Goal: Navigation & Orientation: Find specific page/section

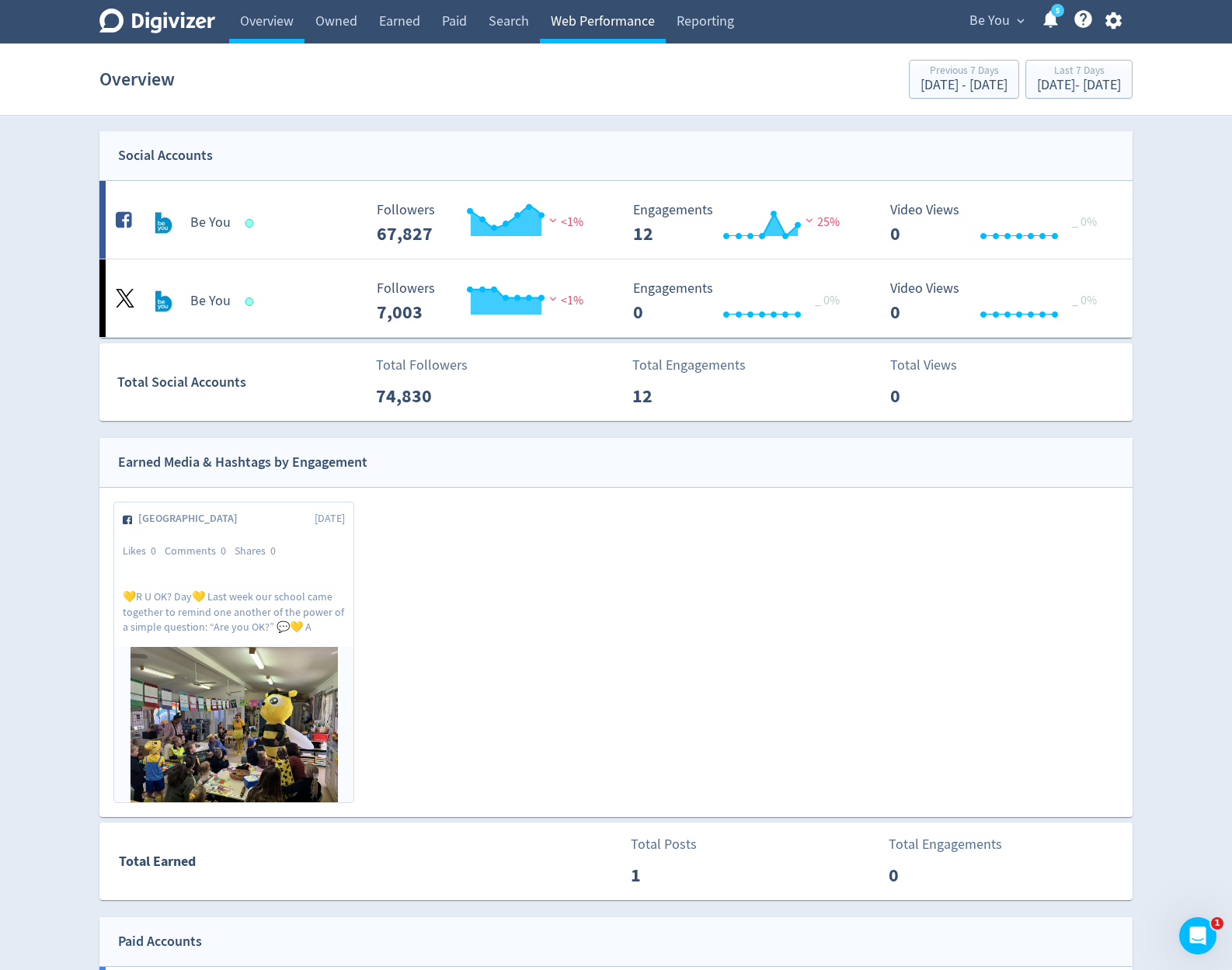
click at [638, 35] on link "Web Performance" at bounding box center [602, 22] width 125 height 43
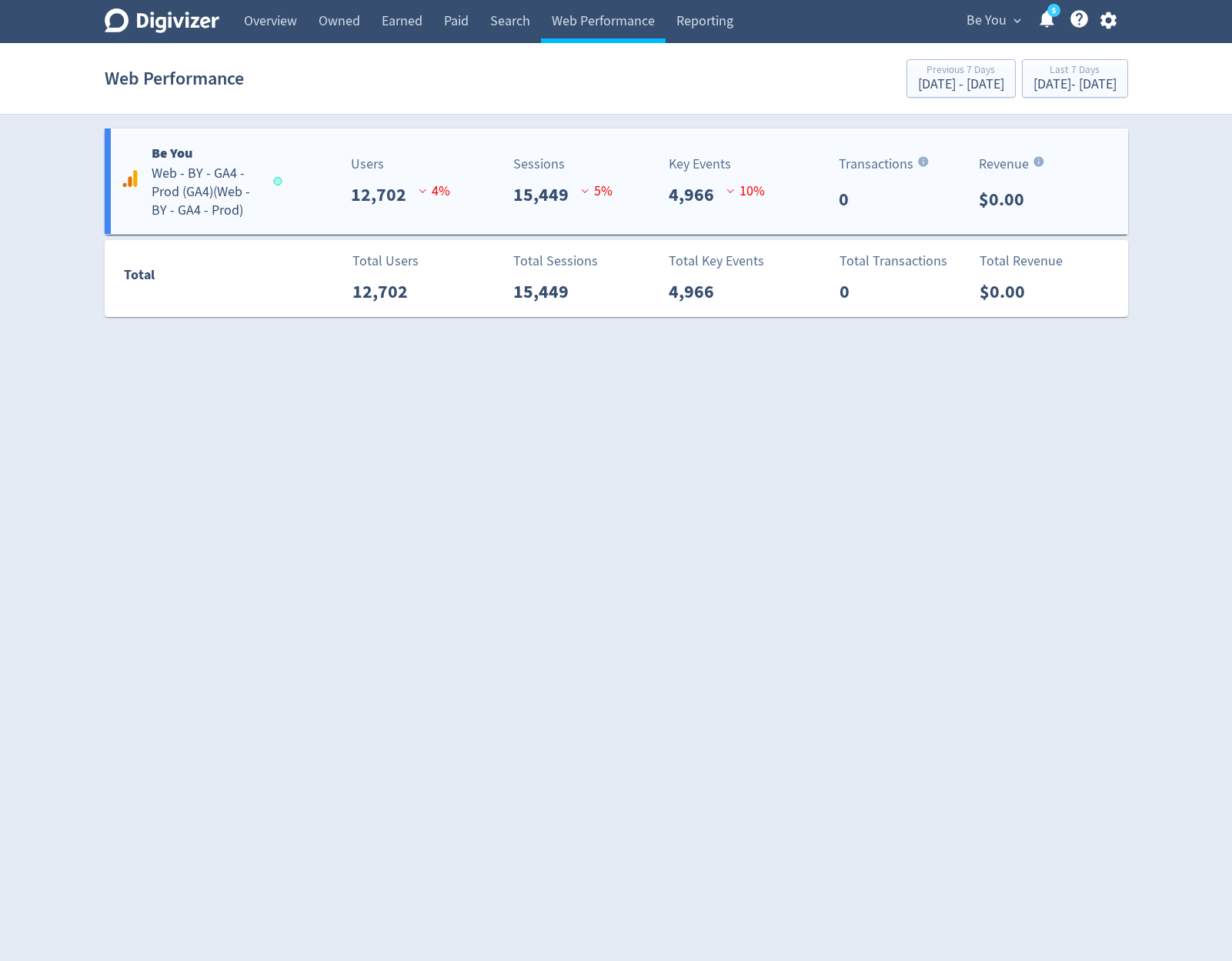
click at [691, 155] on p "Key Events" at bounding box center [699, 164] width 62 height 20
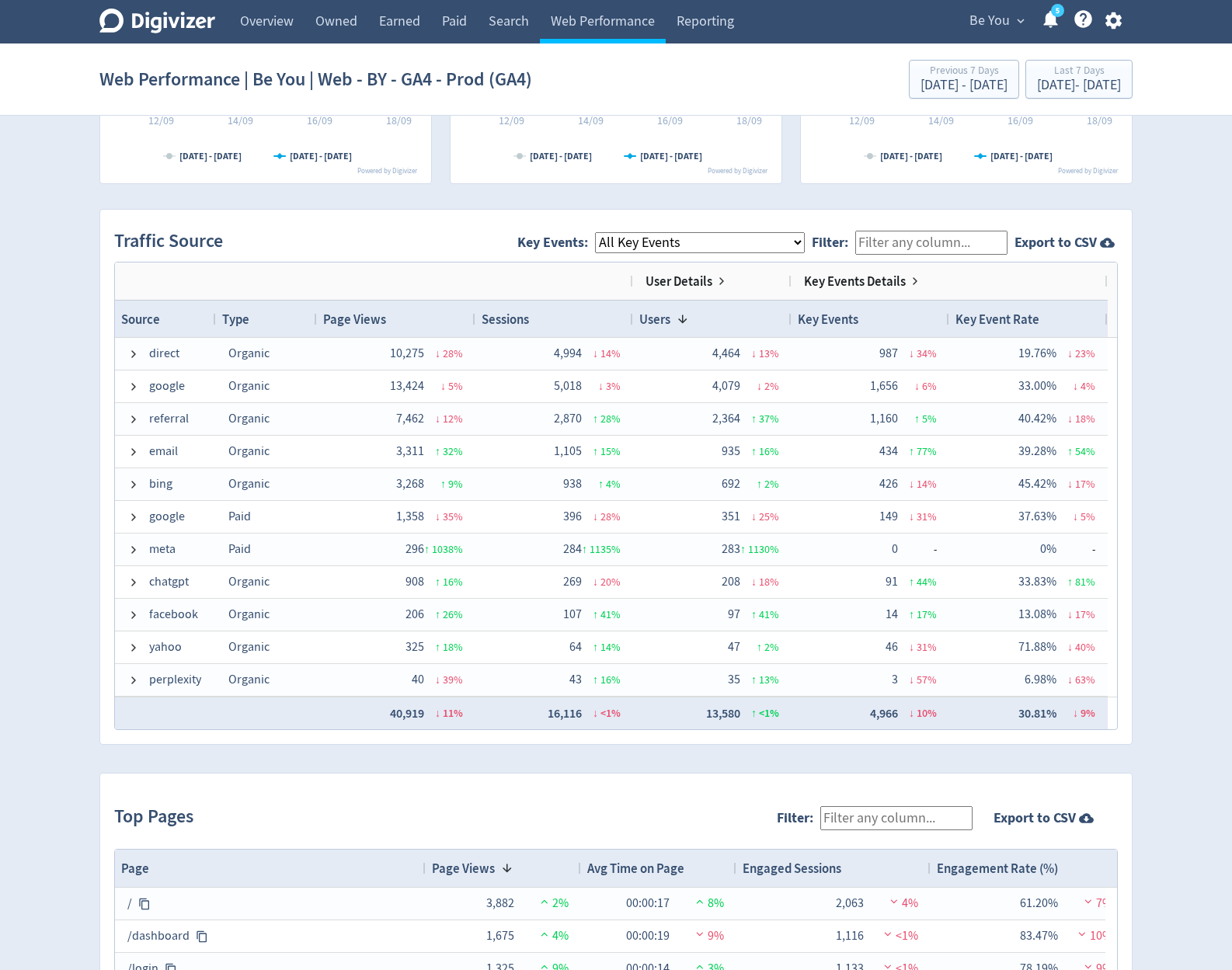
scroll to position [839, 0]
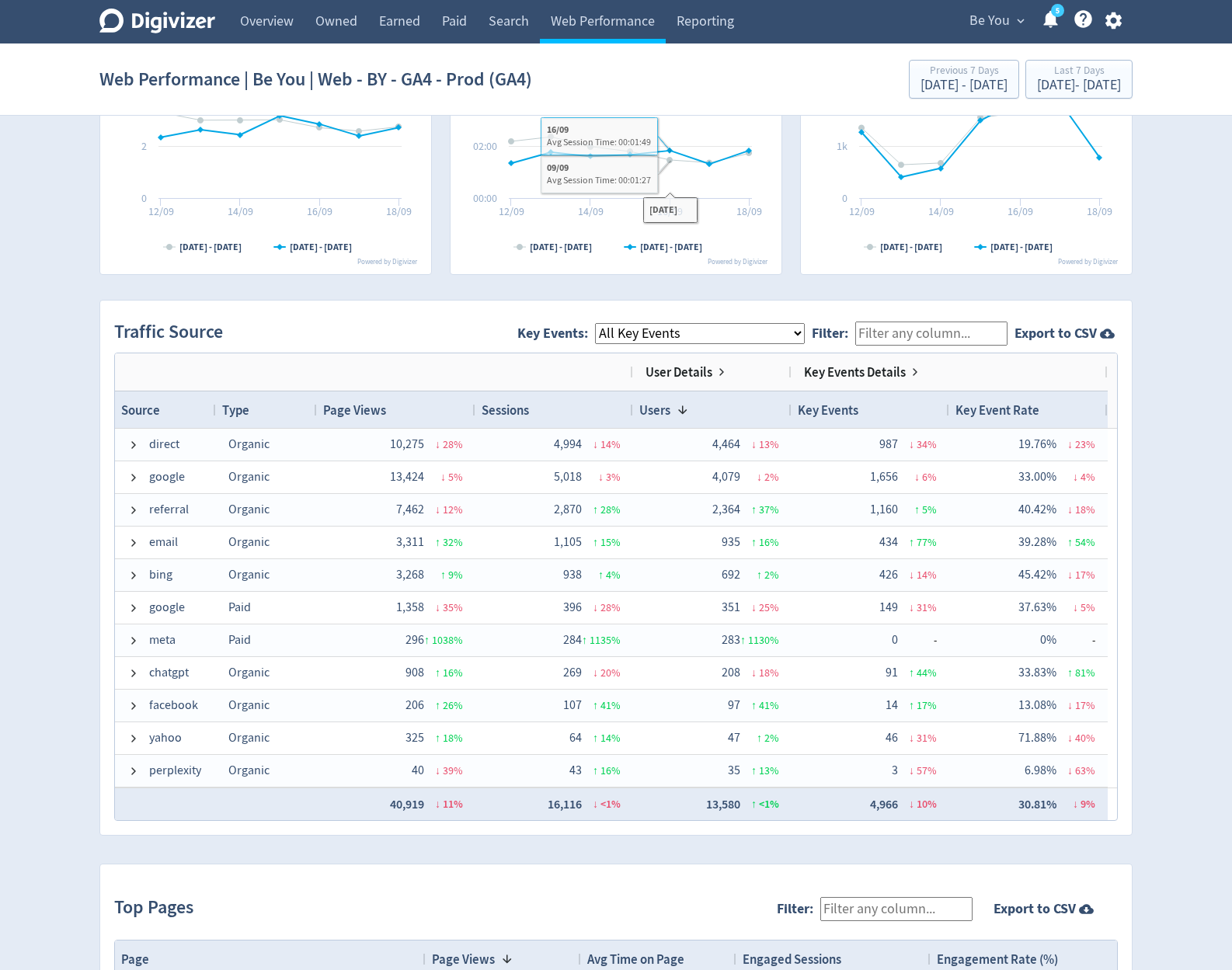
click at [669, 331] on select "All Key Events eCommerce module_start resource login_complete register_complete…" at bounding box center [700, 333] width 210 height 21
click at [595, 323] on select "All Key Events eCommerce module_start resource login_complete register_complete…" at bounding box center [700, 333] width 210 height 21
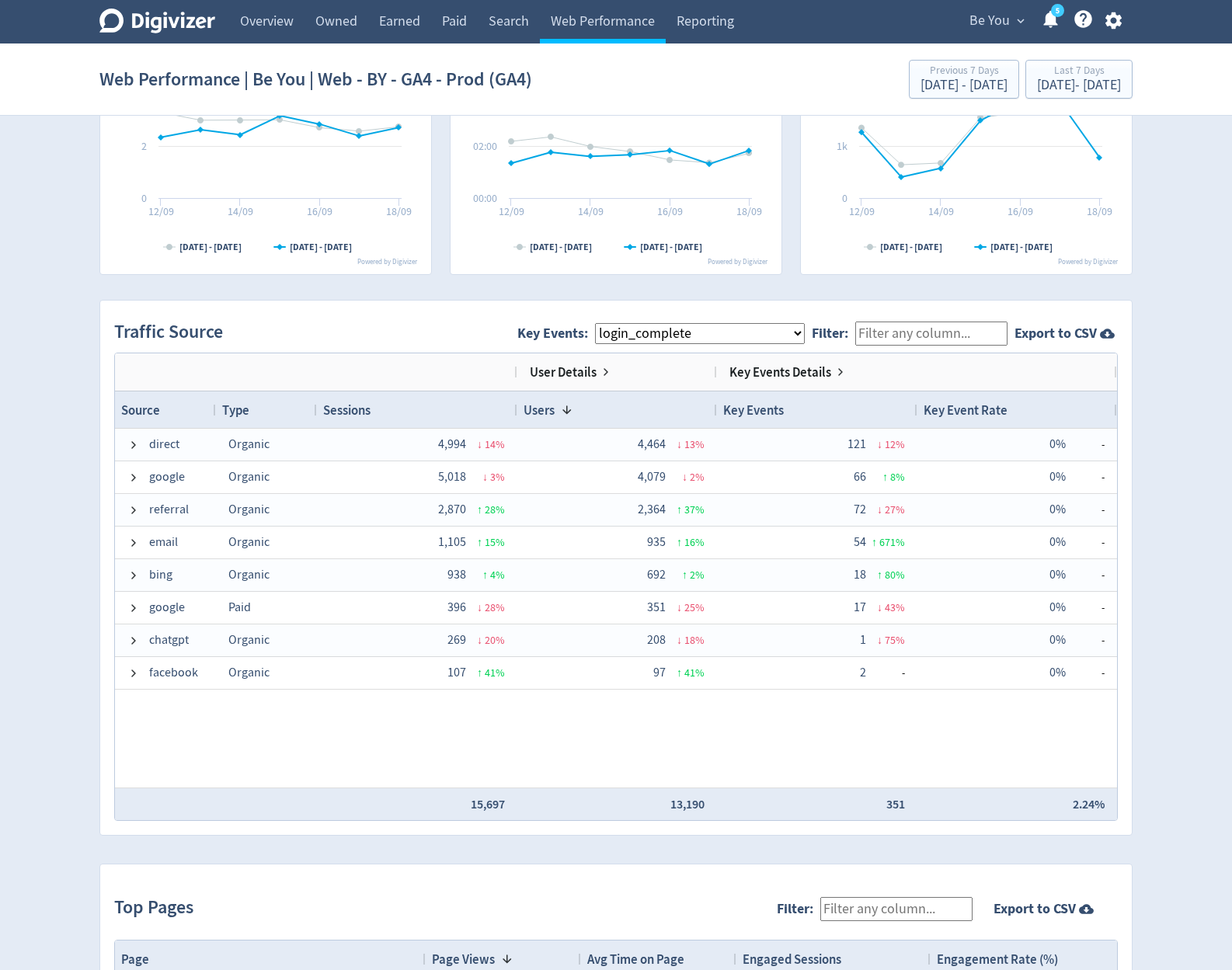
click at [595, 323] on select "All Key Events eCommerce module_start resource login_complete register_complete…" at bounding box center [700, 333] width 210 height 21
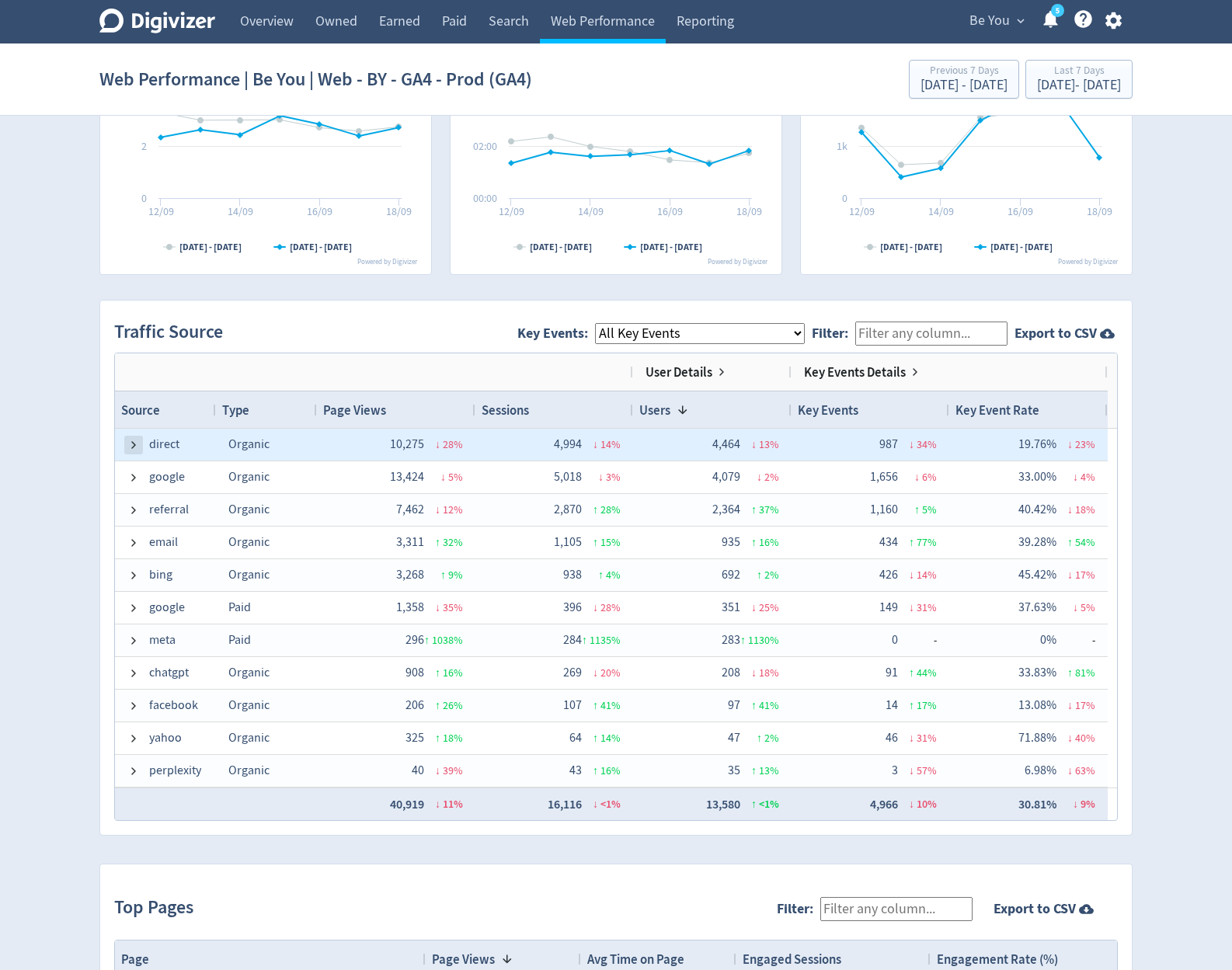
click at [131, 442] on span at bounding box center [133, 444] width 12 height 12
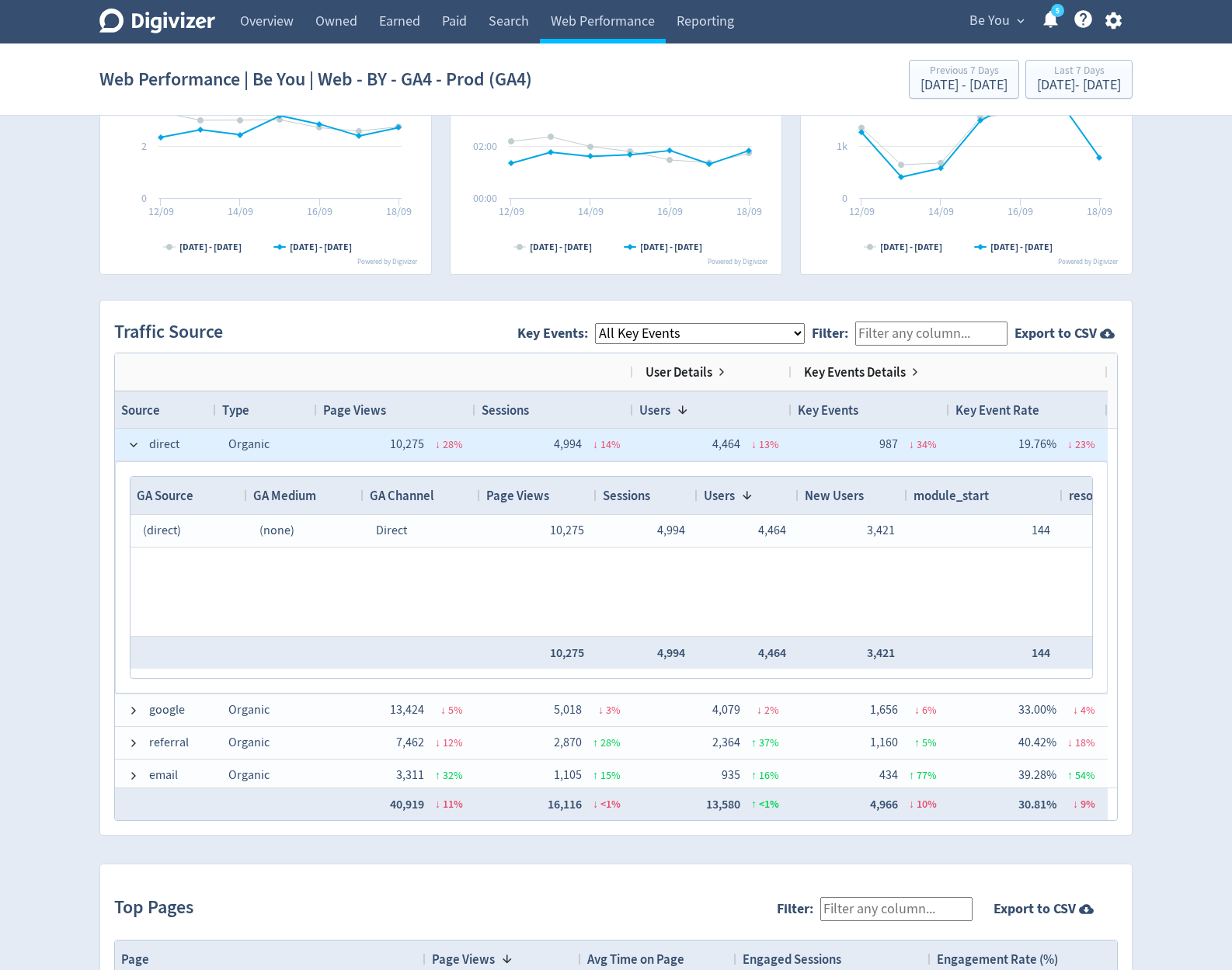
click at [131, 442] on span at bounding box center [133, 444] width 12 height 12
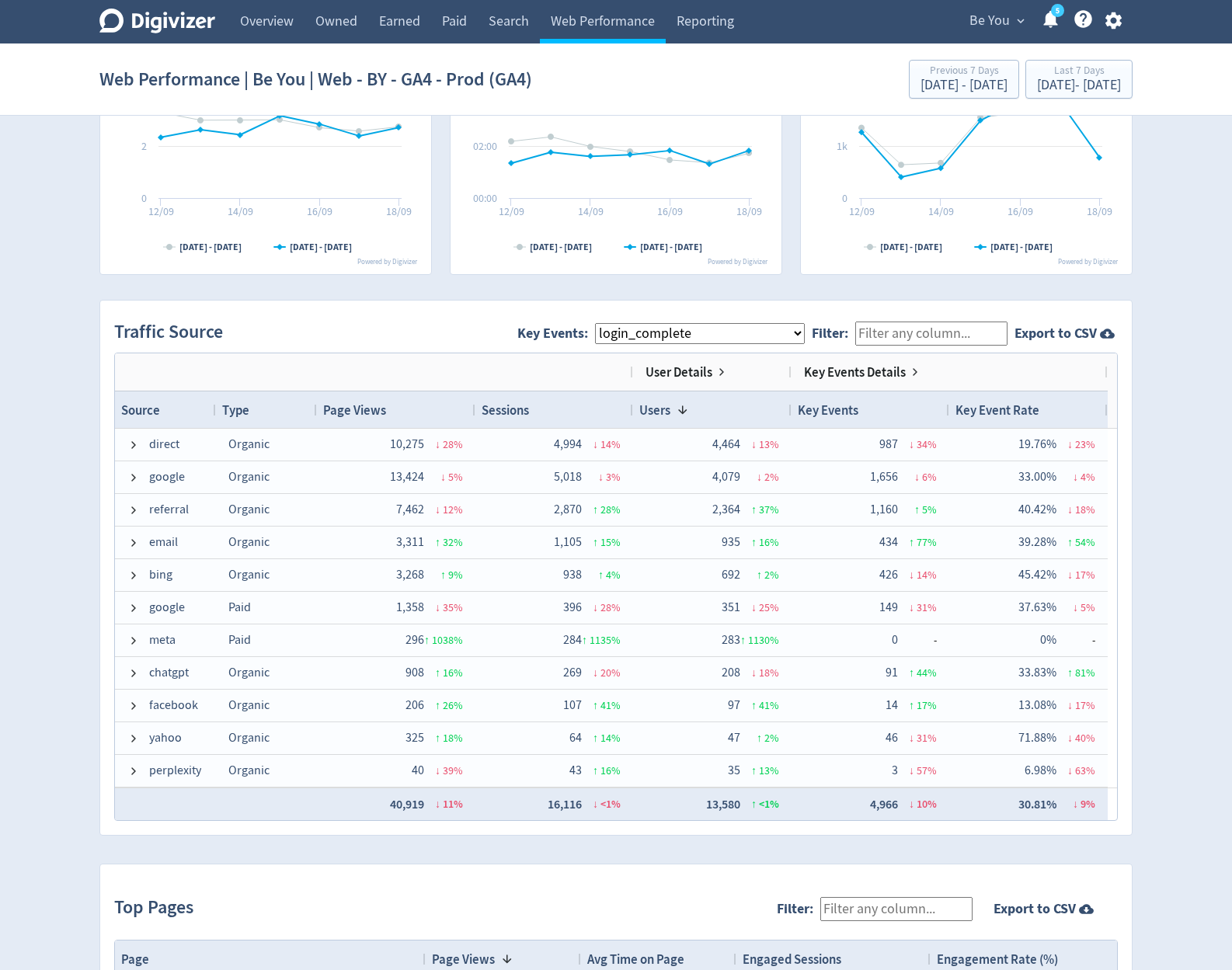
click at [595, 323] on select "All Key Events eCommerce module_start resource login_complete register_complete…" at bounding box center [700, 333] width 210 height 21
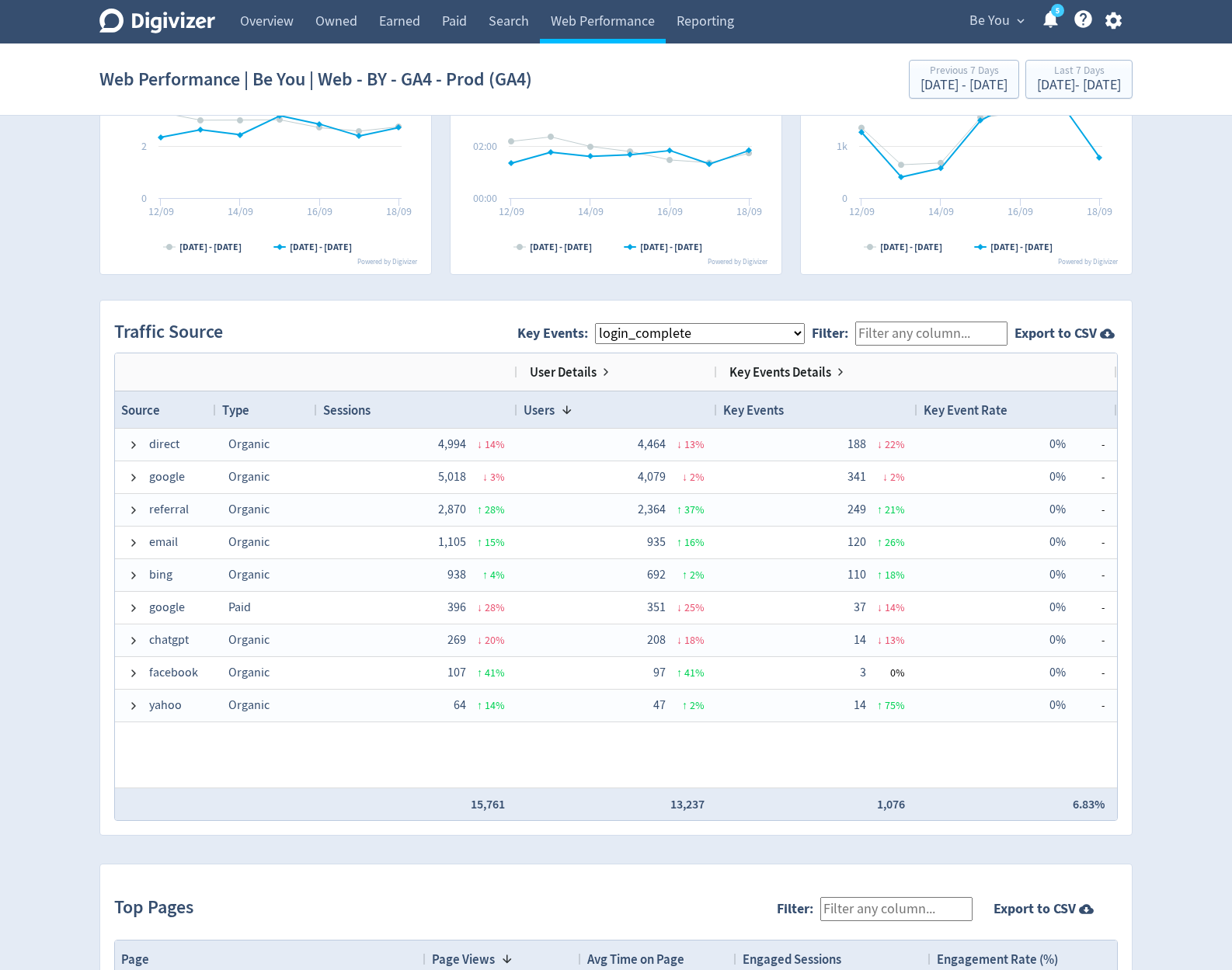
select select "allGoals"
click at [595, 323] on select "All Key Events eCommerce module_start resource login_complete register_complete…" at bounding box center [700, 333] width 210 height 21
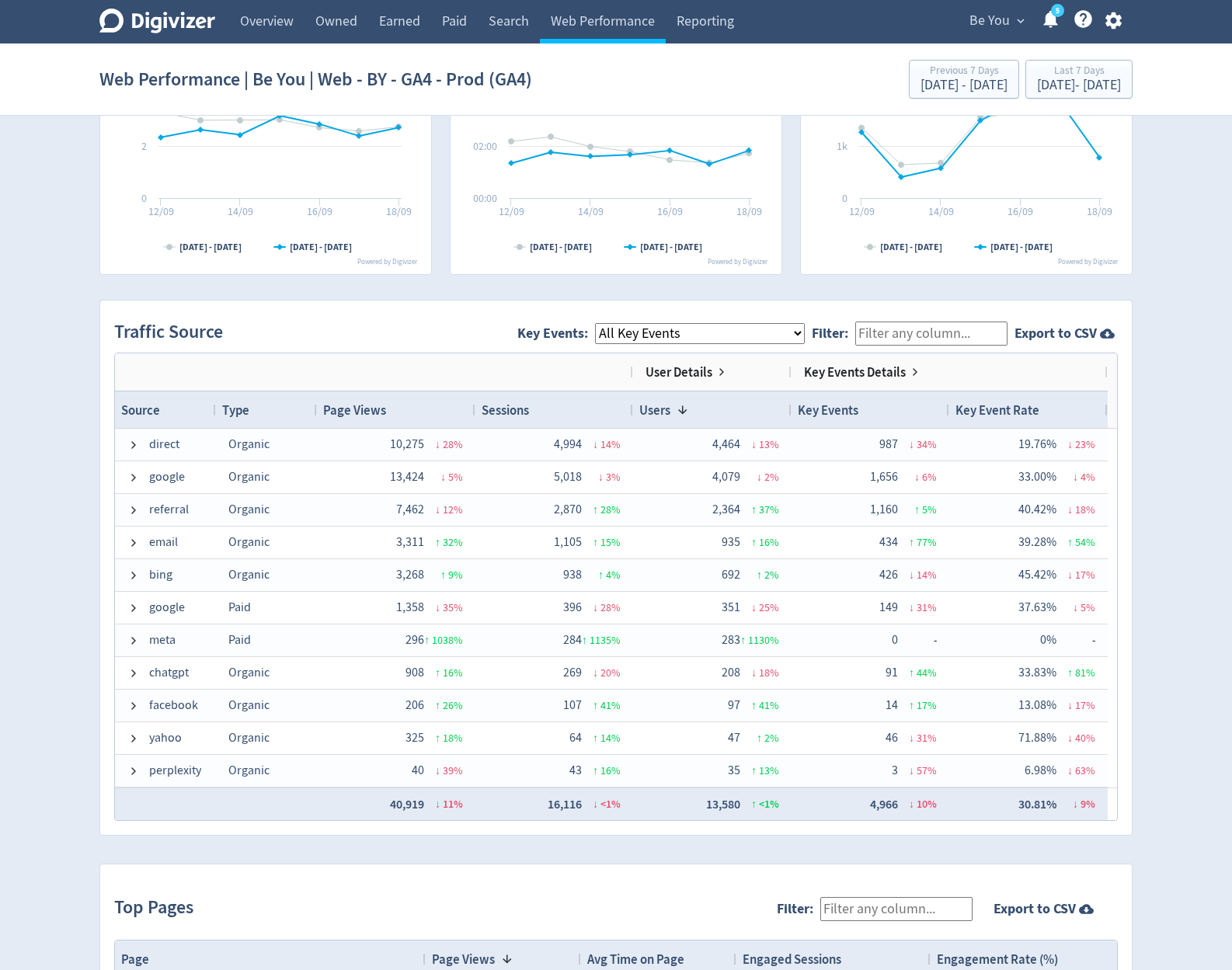
drag, startPoint x: 758, startPoint y: 341, endPoint x: 764, endPoint y: 309, distance: 32.6
click at [764, 309] on div "Traffic Source Key Events: All Key Events eCommerce module_start resource login…" at bounding box center [616, 567] width 1031 height 534
click at [433, 24] on link "Paid" at bounding box center [455, 22] width 47 height 43
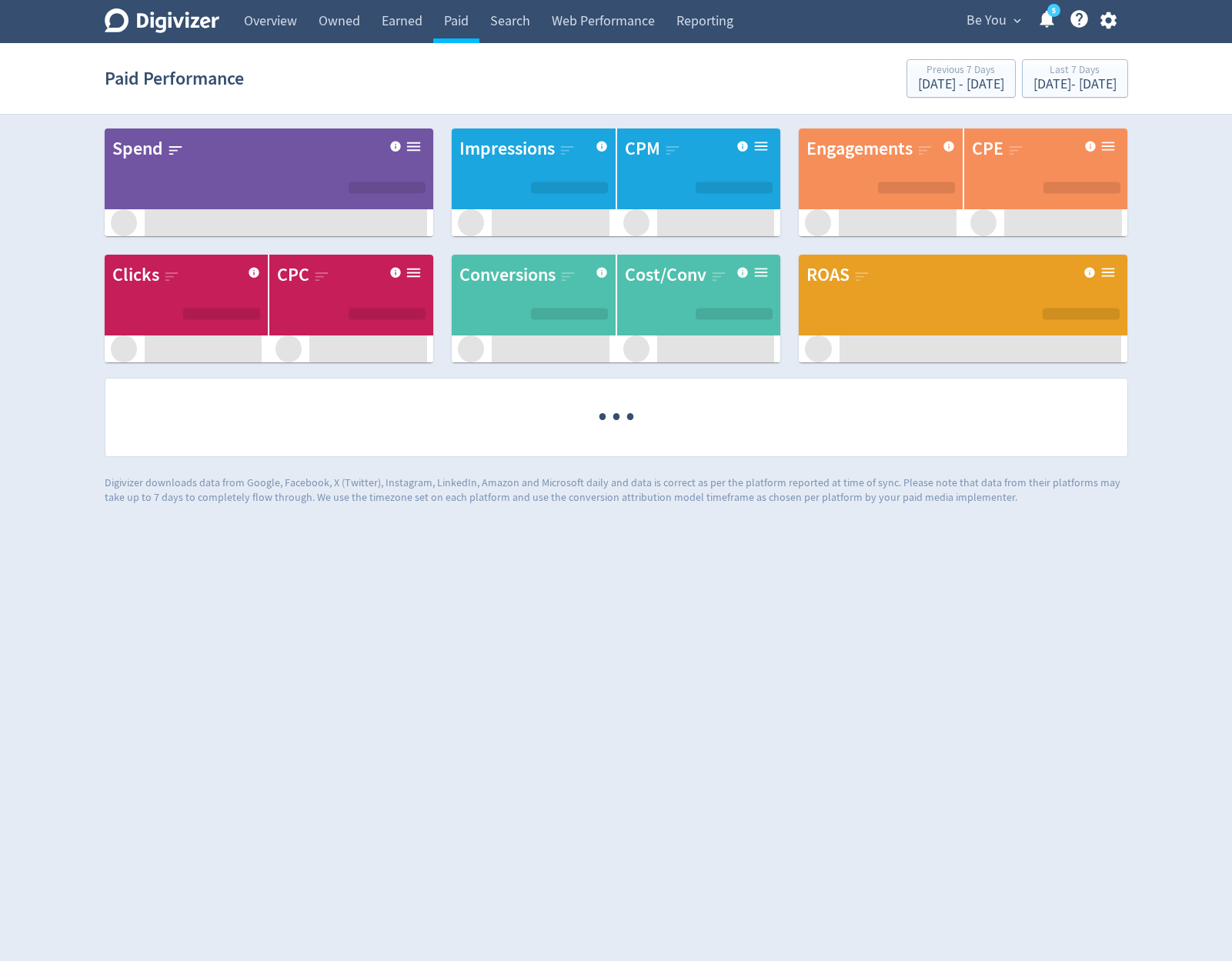
click at [967, 14] on span "Be You" at bounding box center [986, 20] width 40 height 25
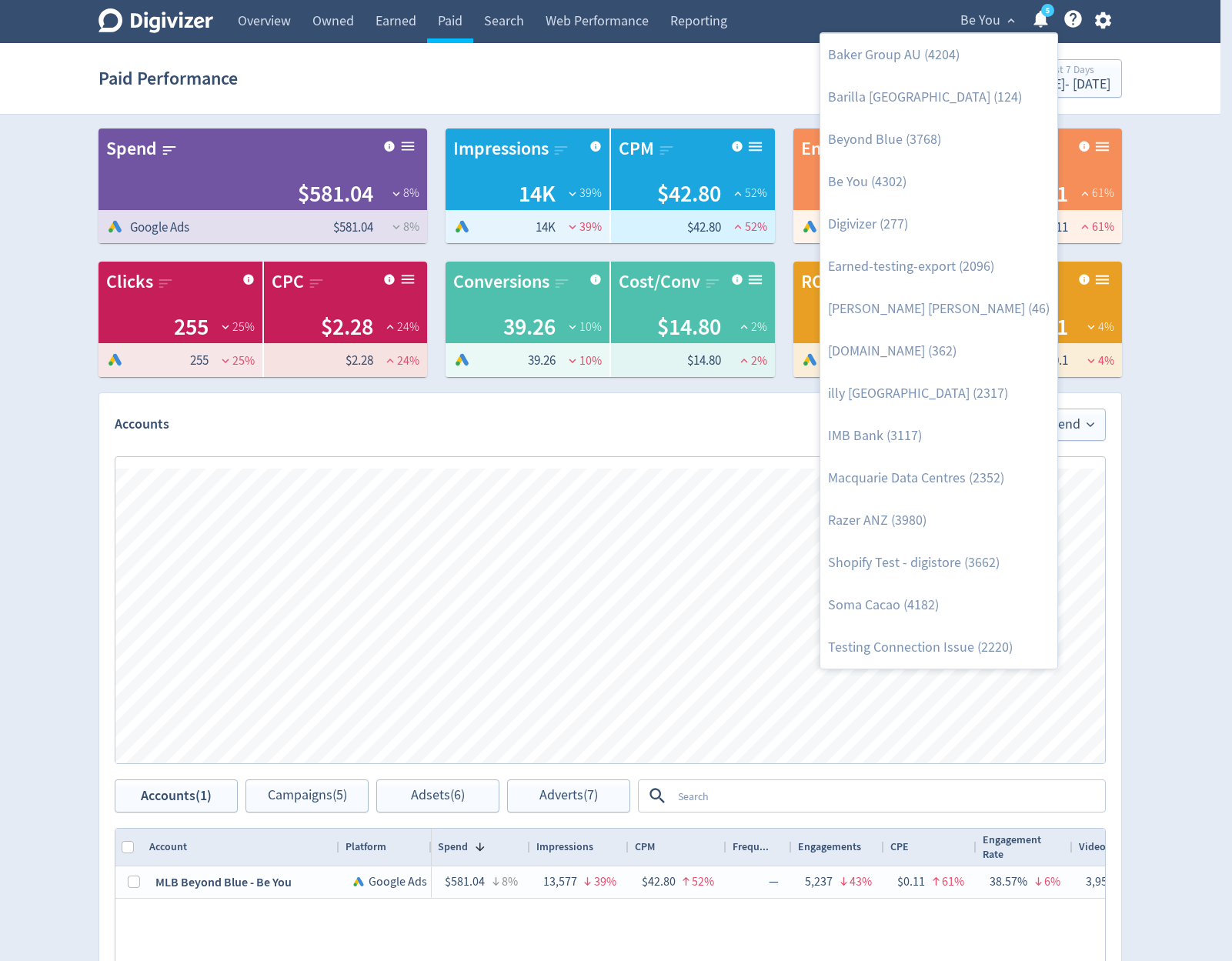
click at [254, 27] on div at bounding box center [616, 480] width 1232 height 961
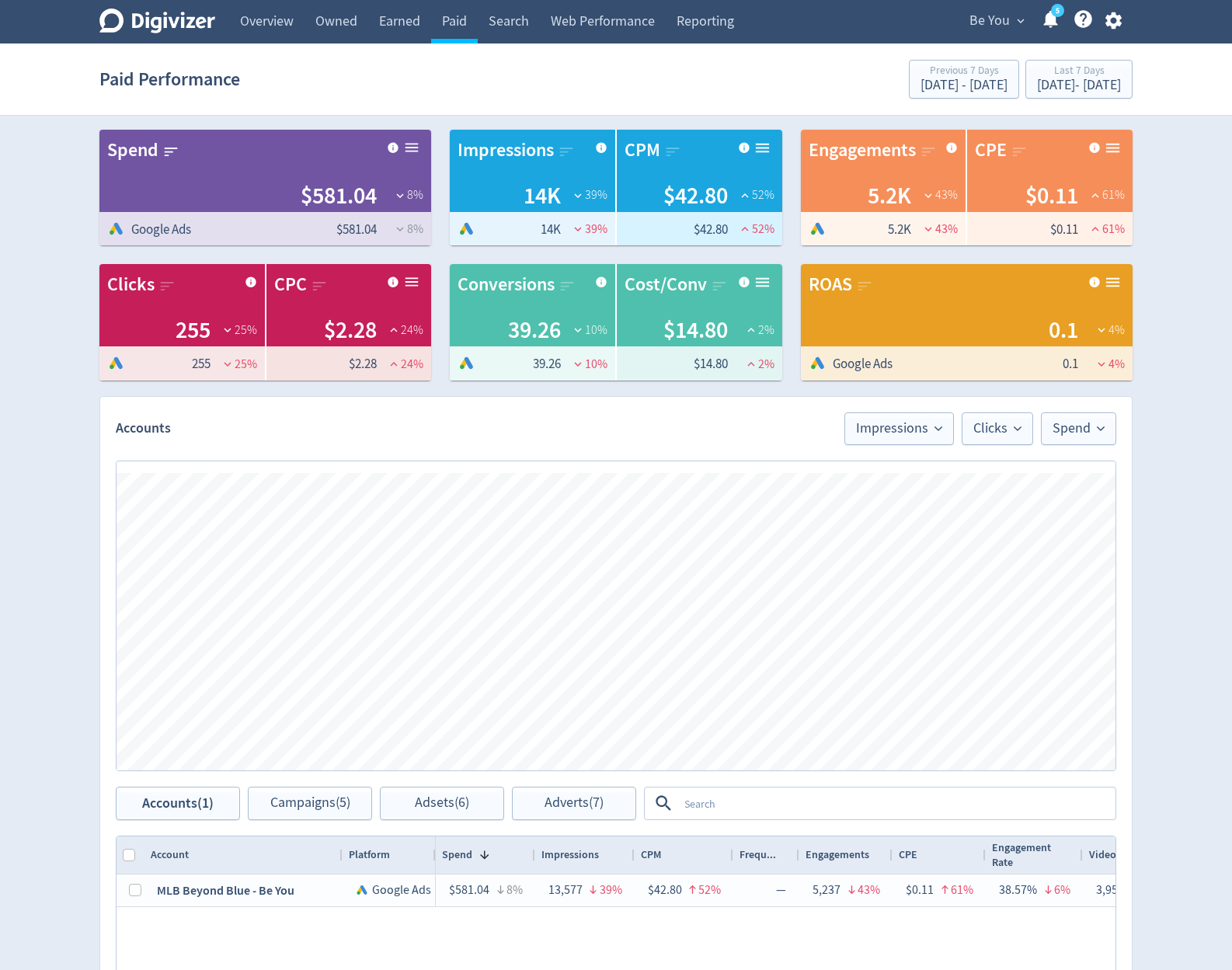
click at [258, 27] on div "[PERSON_NAME] Group AU (4204) Barilla [GEOGRAPHIC_DATA] (124) Beyond Blue (3768…" at bounding box center [616, 485] width 1232 height 970
click at [292, 18] on link "Overview" at bounding box center [267, 22] width 76 height 43
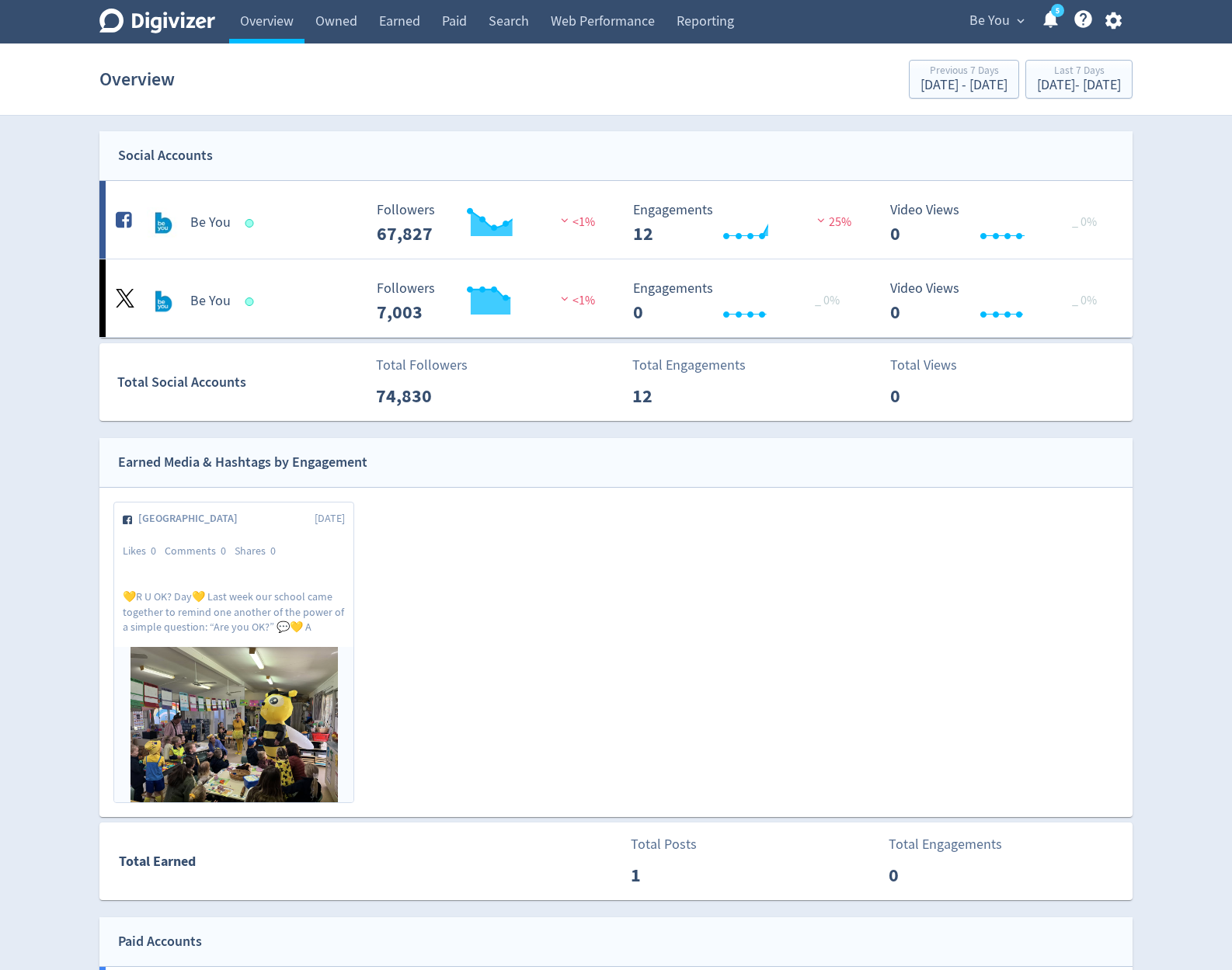
click at [980, 14] on span "Be You" at bounding box center [989, 21] width 40 height 25
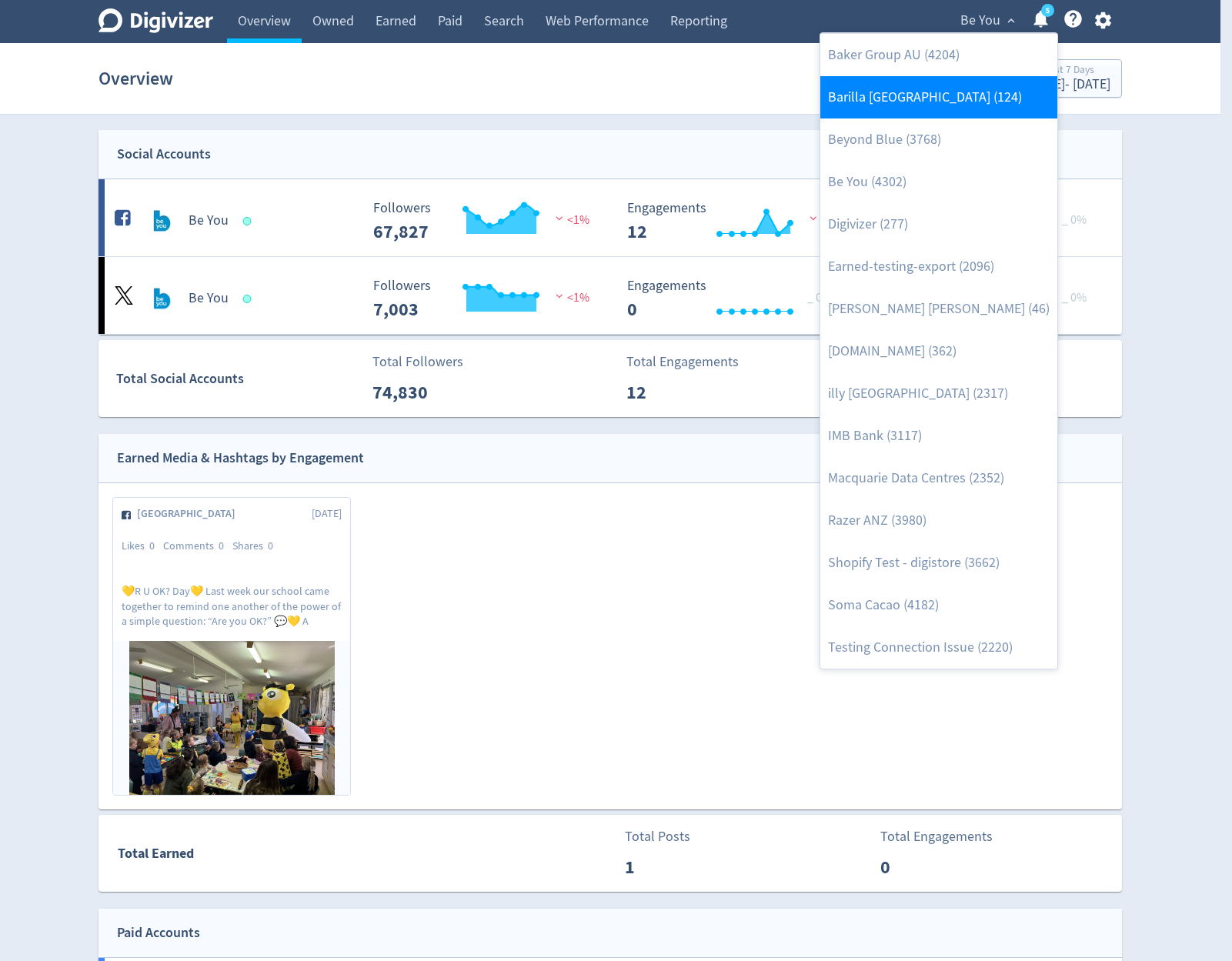
click at [931, 107] on link "Barilla [GEOGRAPHIC_DATA] (124)" at bounding box center [939, 97] width 237 height 43
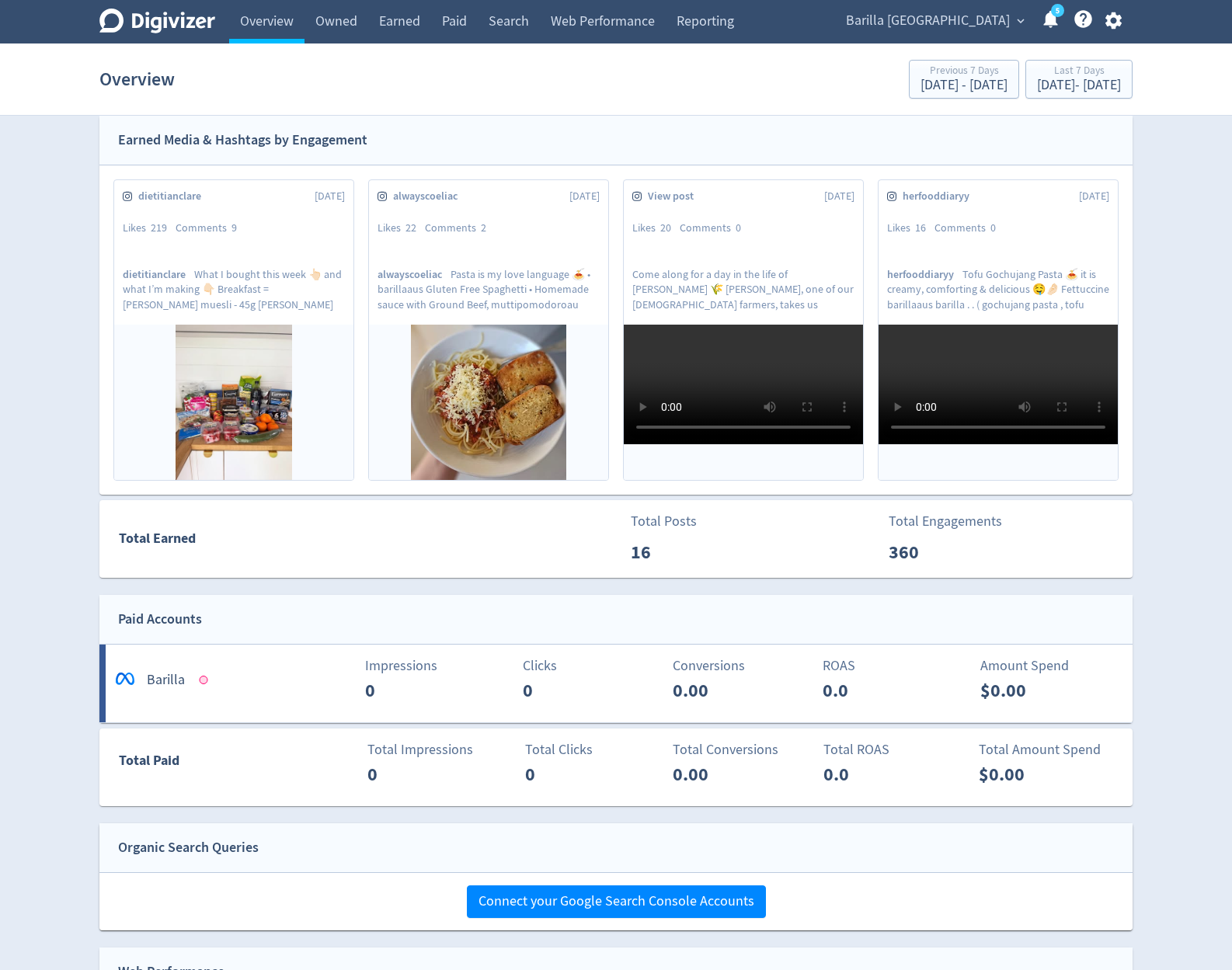
scroll to position [461, 0]
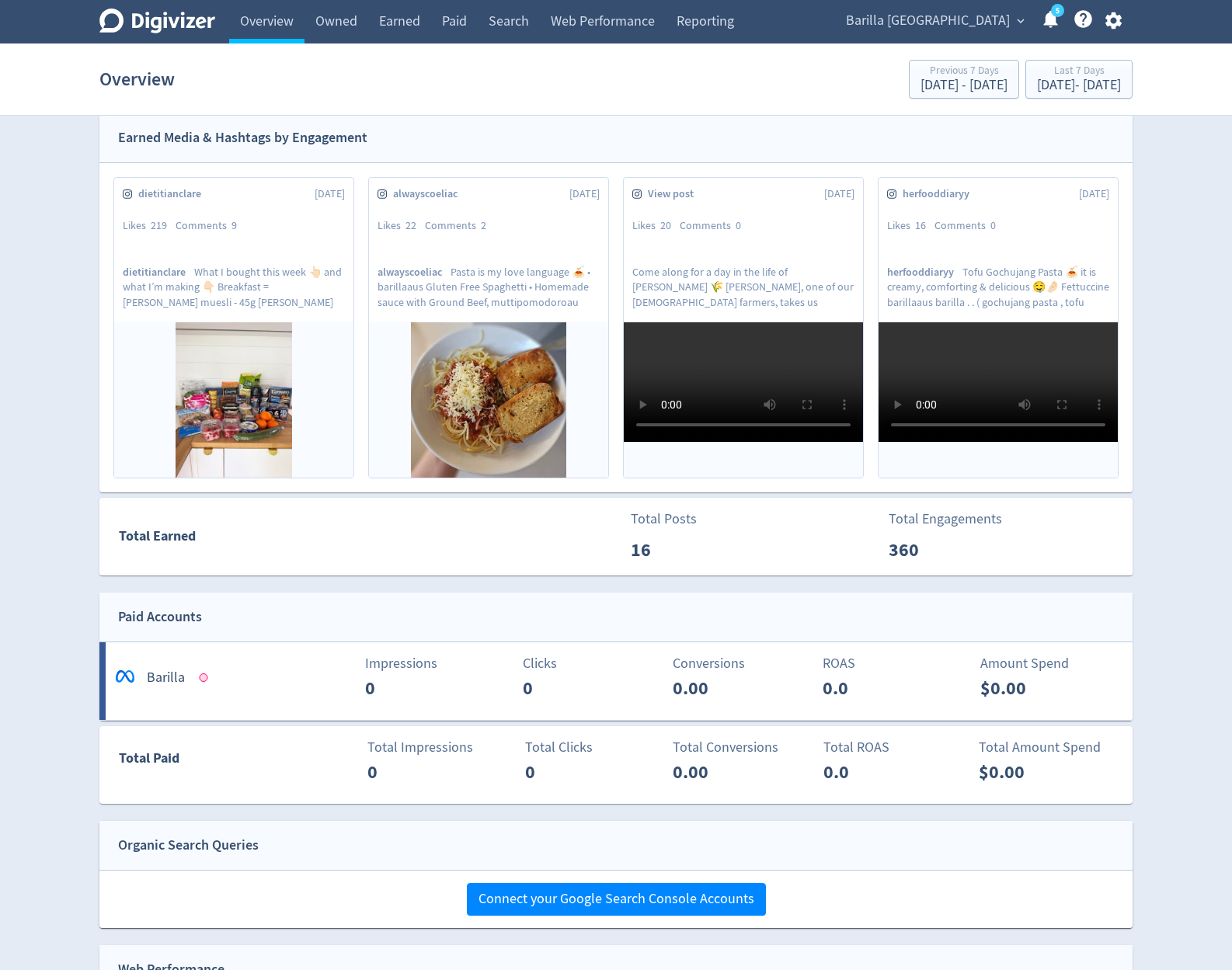
click at [999, 8] on span "Barilla [GEOGRAPHIC_DATA]" at bounding box center [927, 21] width 164 height 25
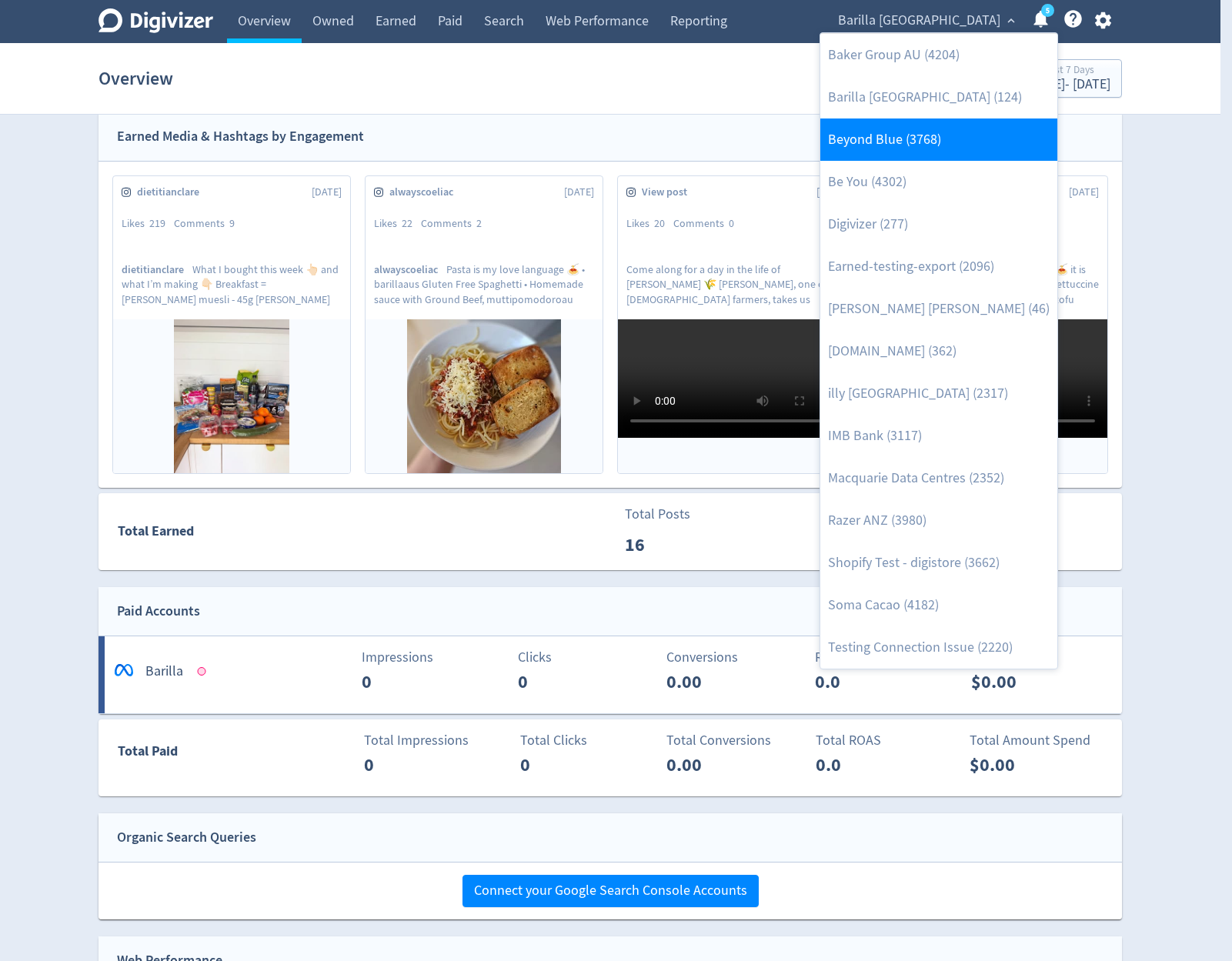
click at [934, 133] on link "Beyond Blue (3768)" at bounding box center [939, 140] width 237 height 43
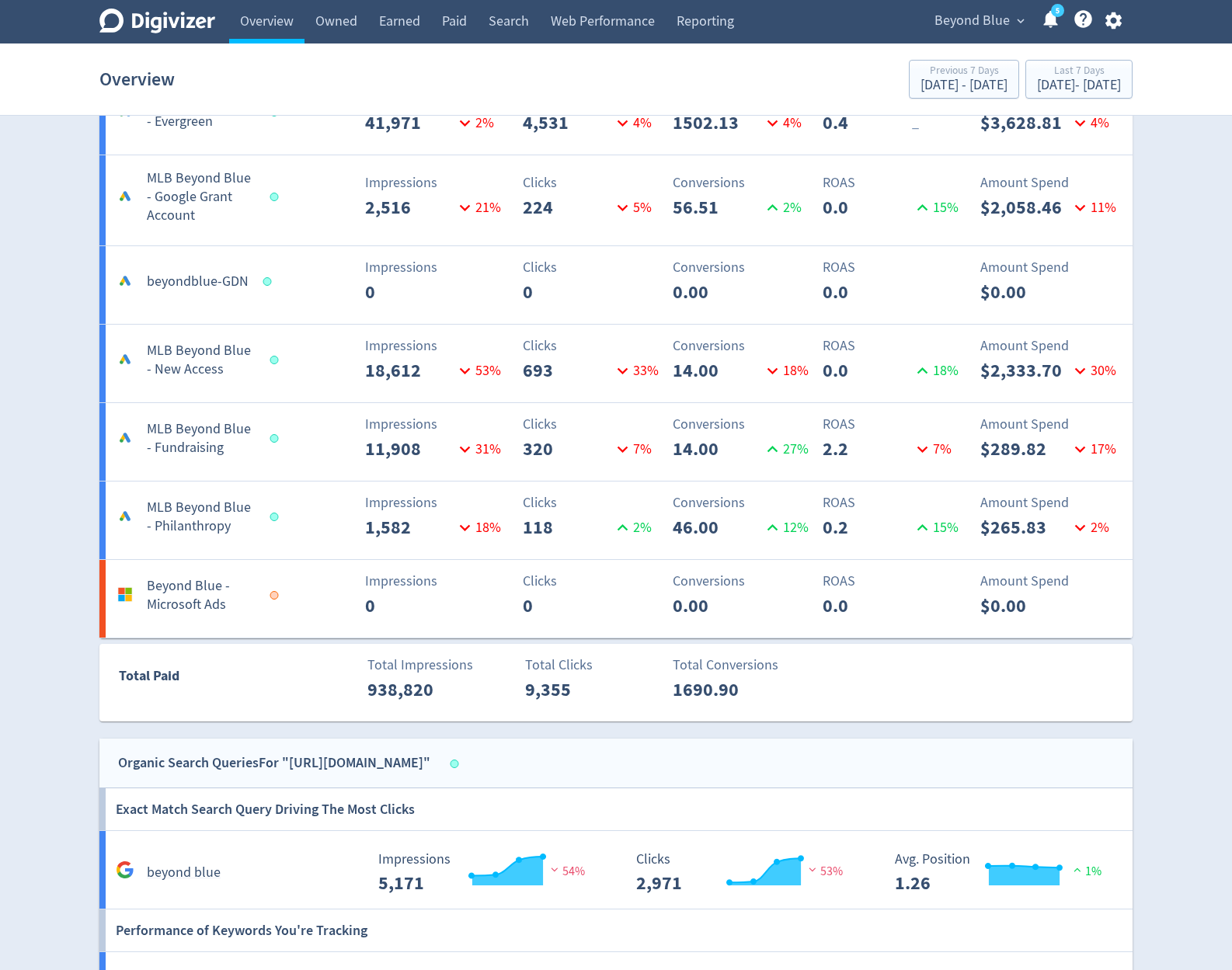
scroll to position [2609, 0]
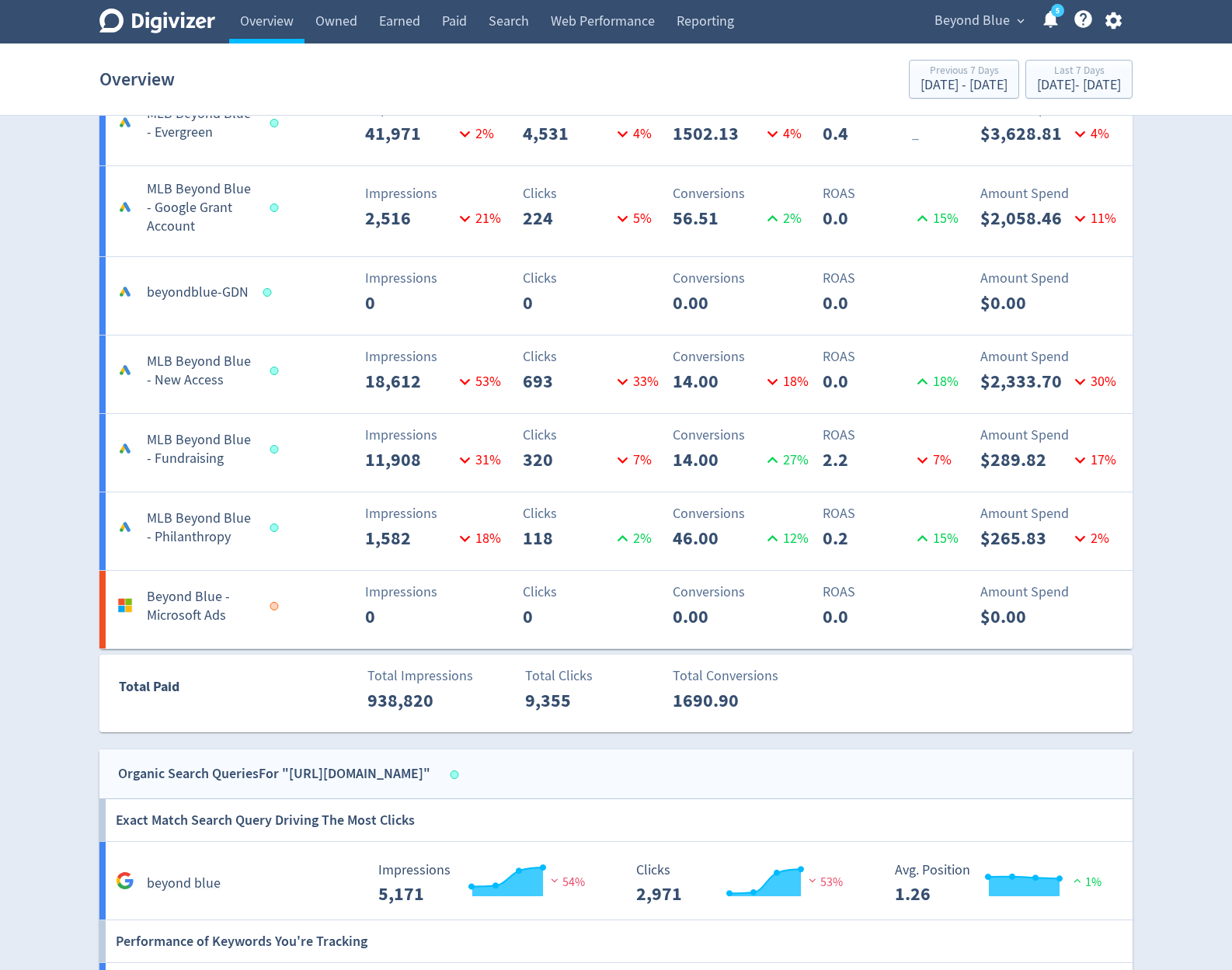
click at [987, 21] on span "Beyond Blue" at bounding box center [972, 21] width 76 height 25
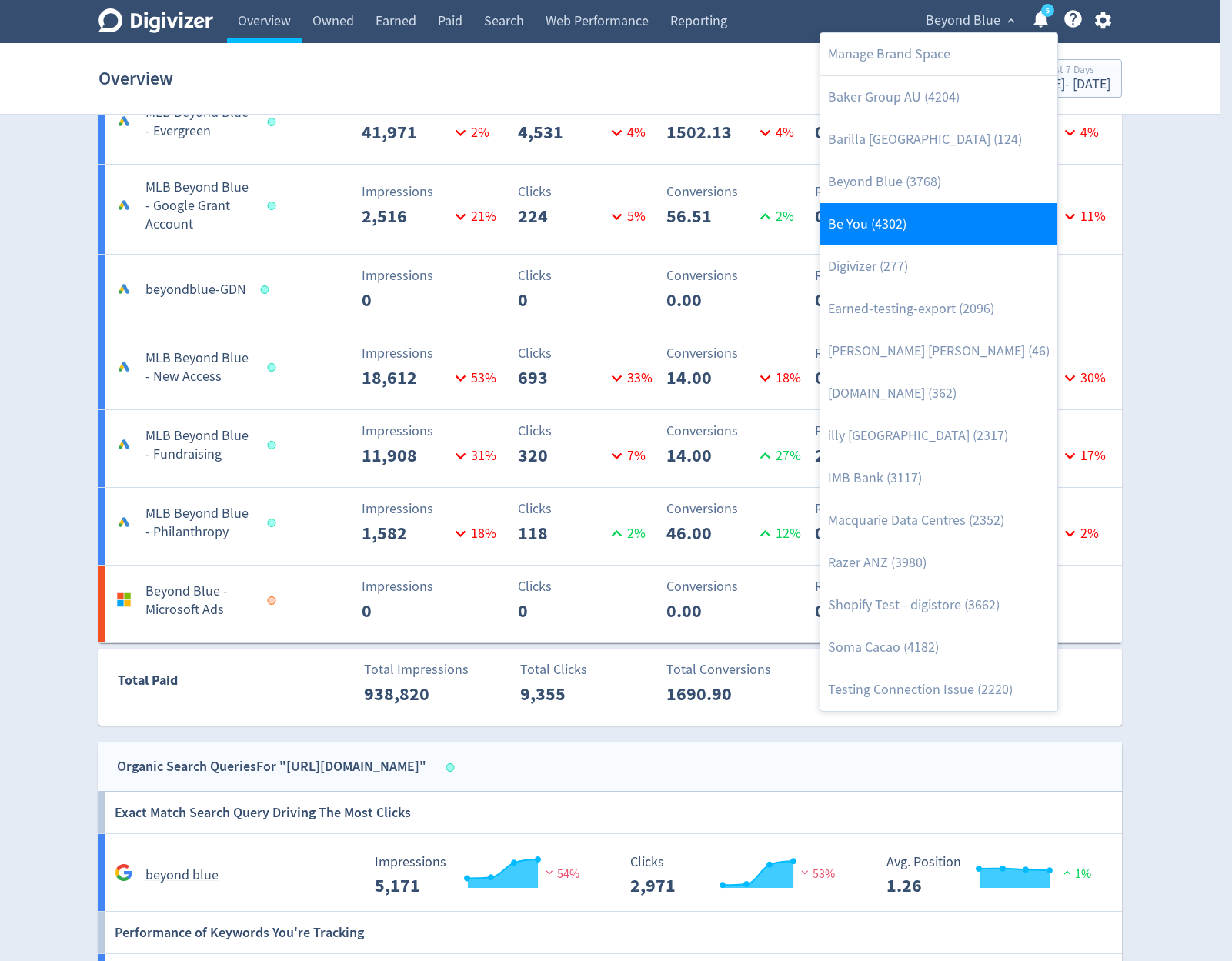
click at [914, 234] on link "Be You (4302)" at bounding box center [939, 224] width 237 height 43
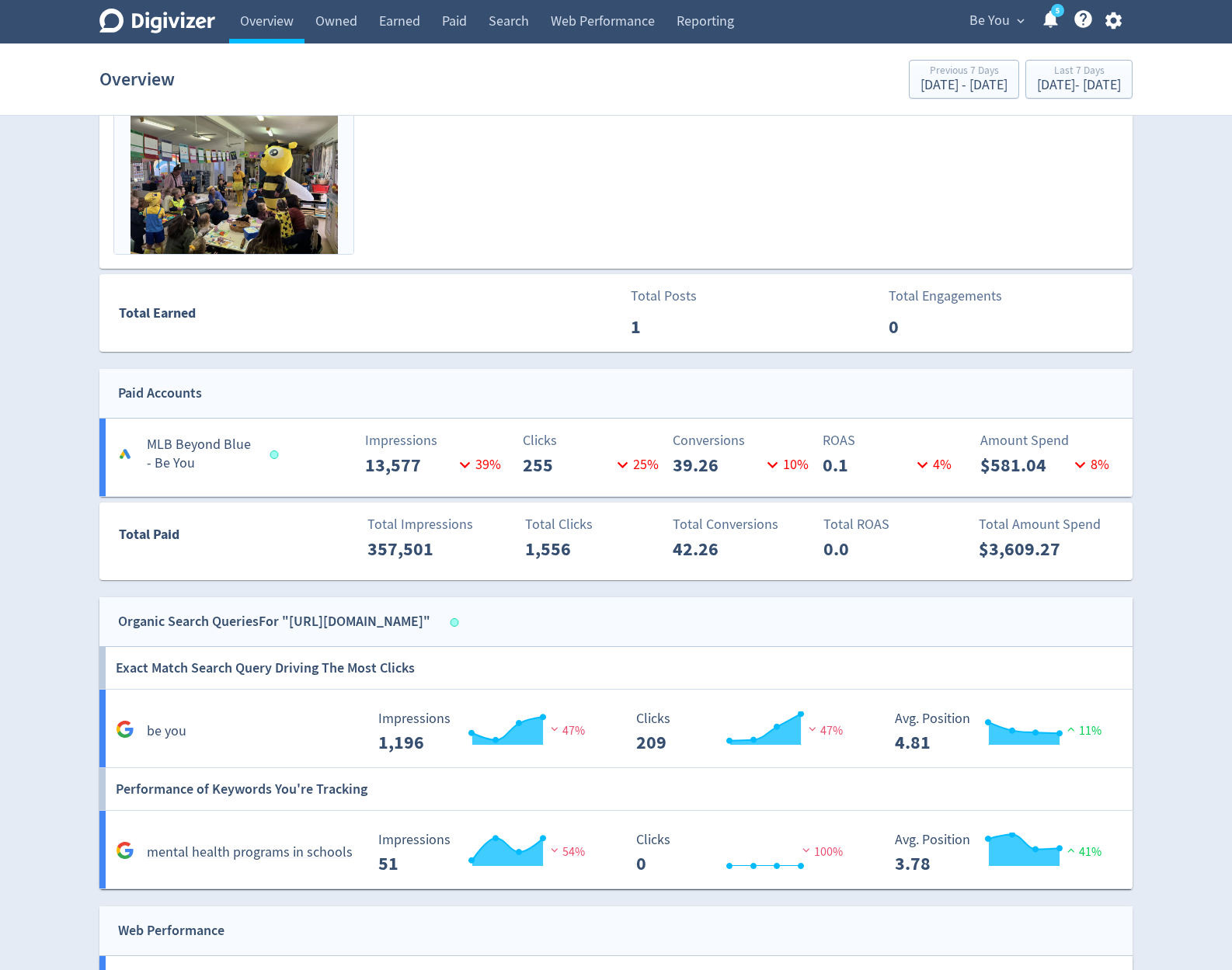
scroll to position [559, 0]
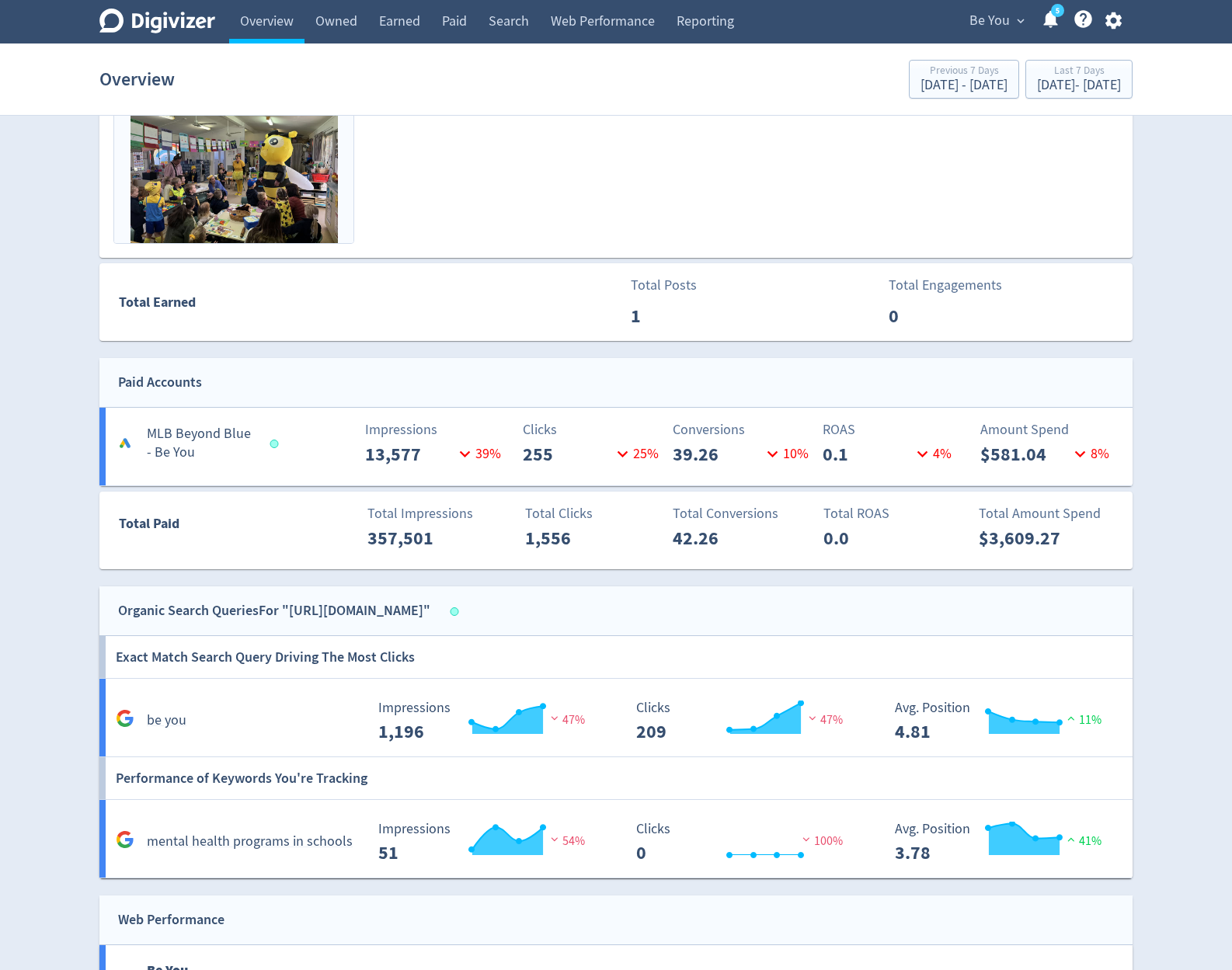
click at [983, 23] on span "Be You" at bounding box center [989, 21] width 40 height 25
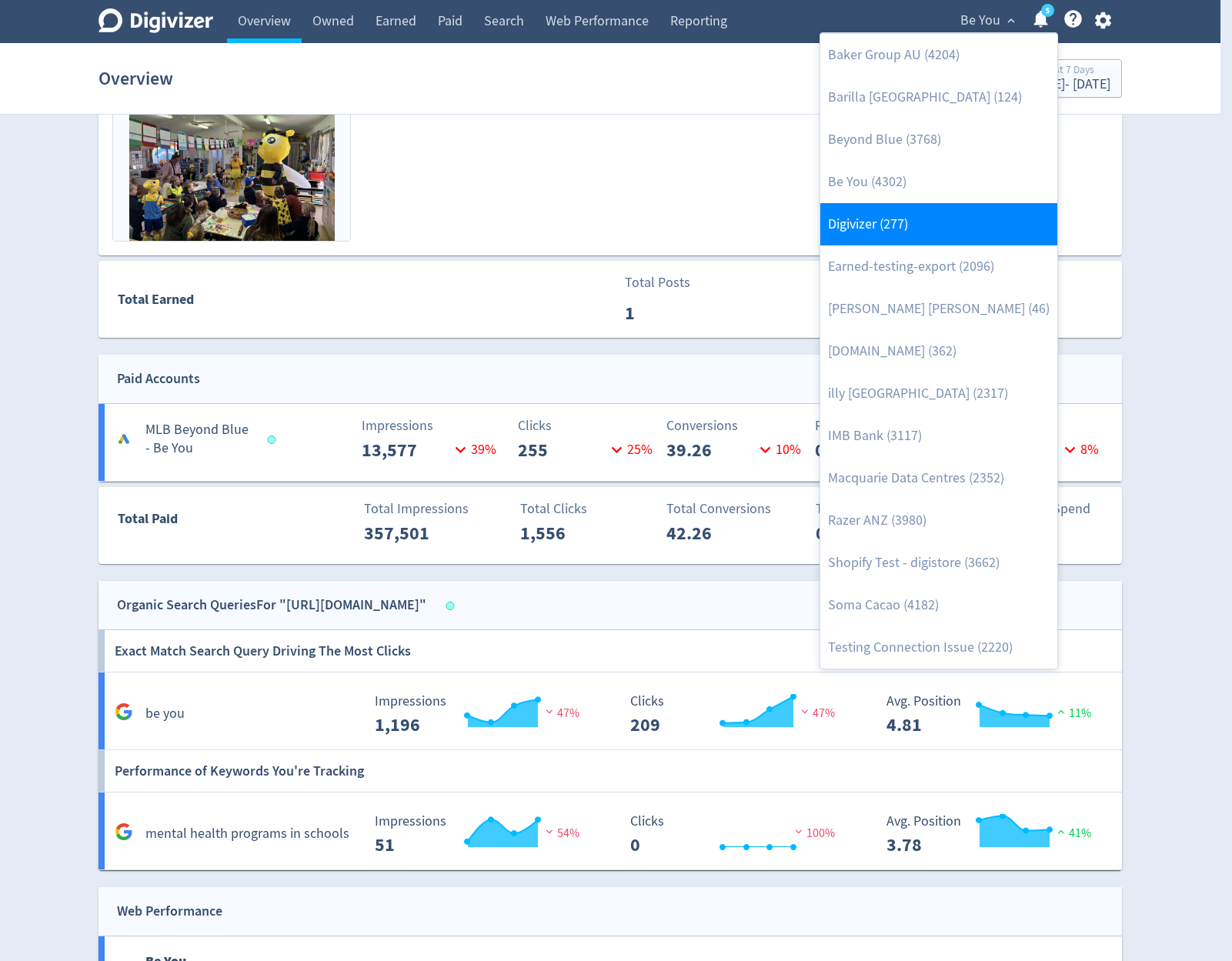
click at [908, 228] on link "Digivizer (277)" at bounding box center [939, 224] width 237 height 43
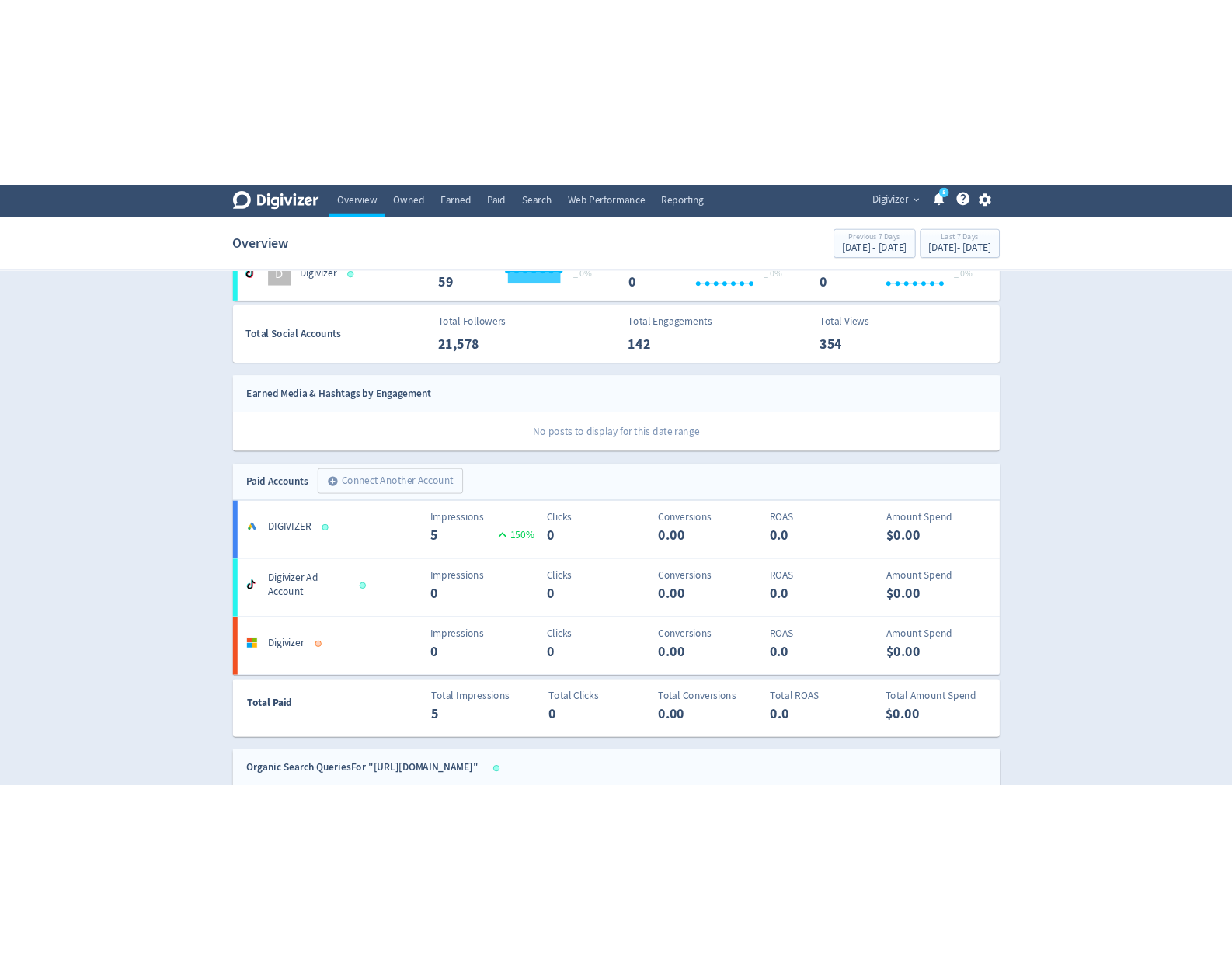
scroll to position [614, 0]
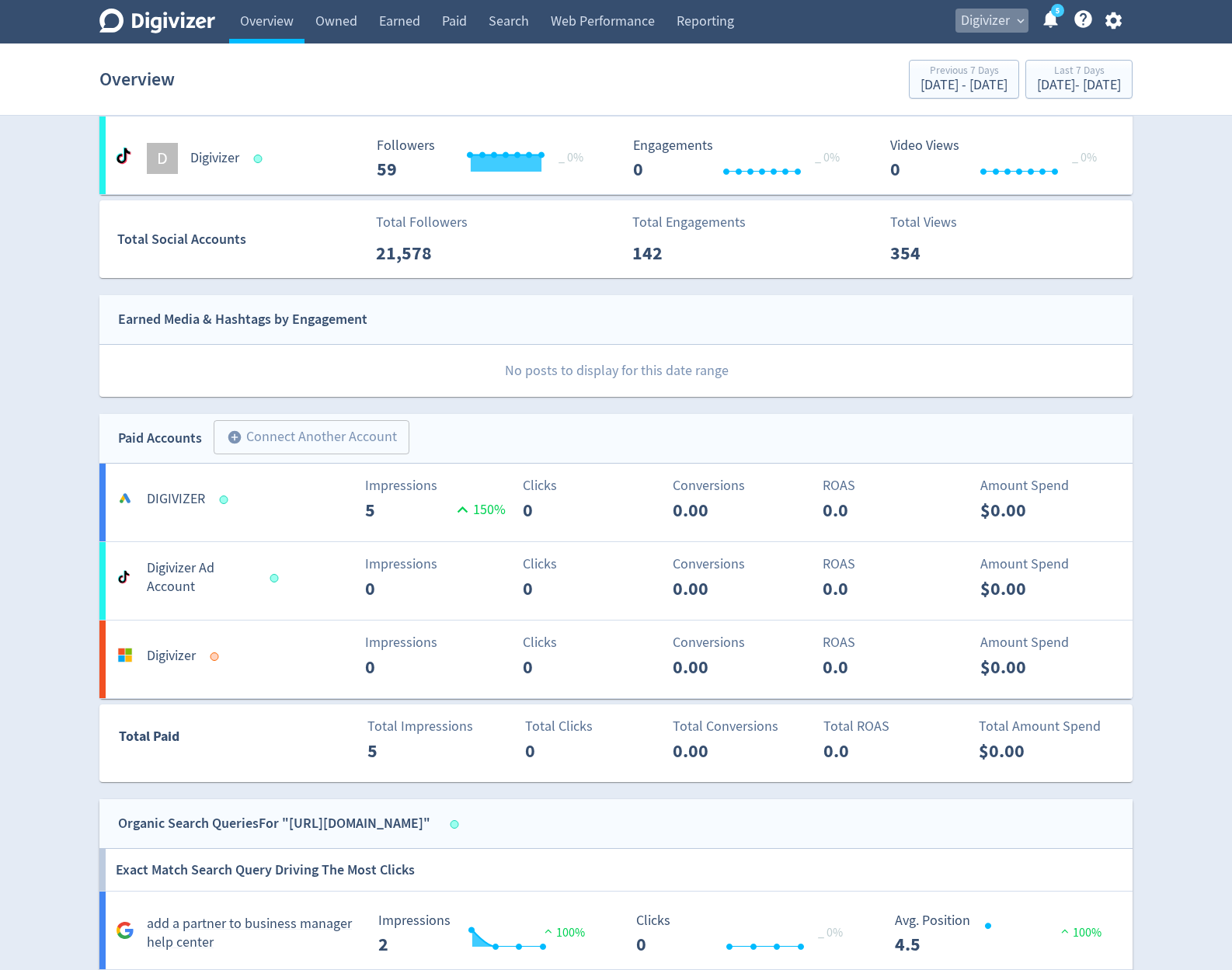
click at [993, 24] on span "Digivizer" at bounding box center [985, 21] width 49 height 25
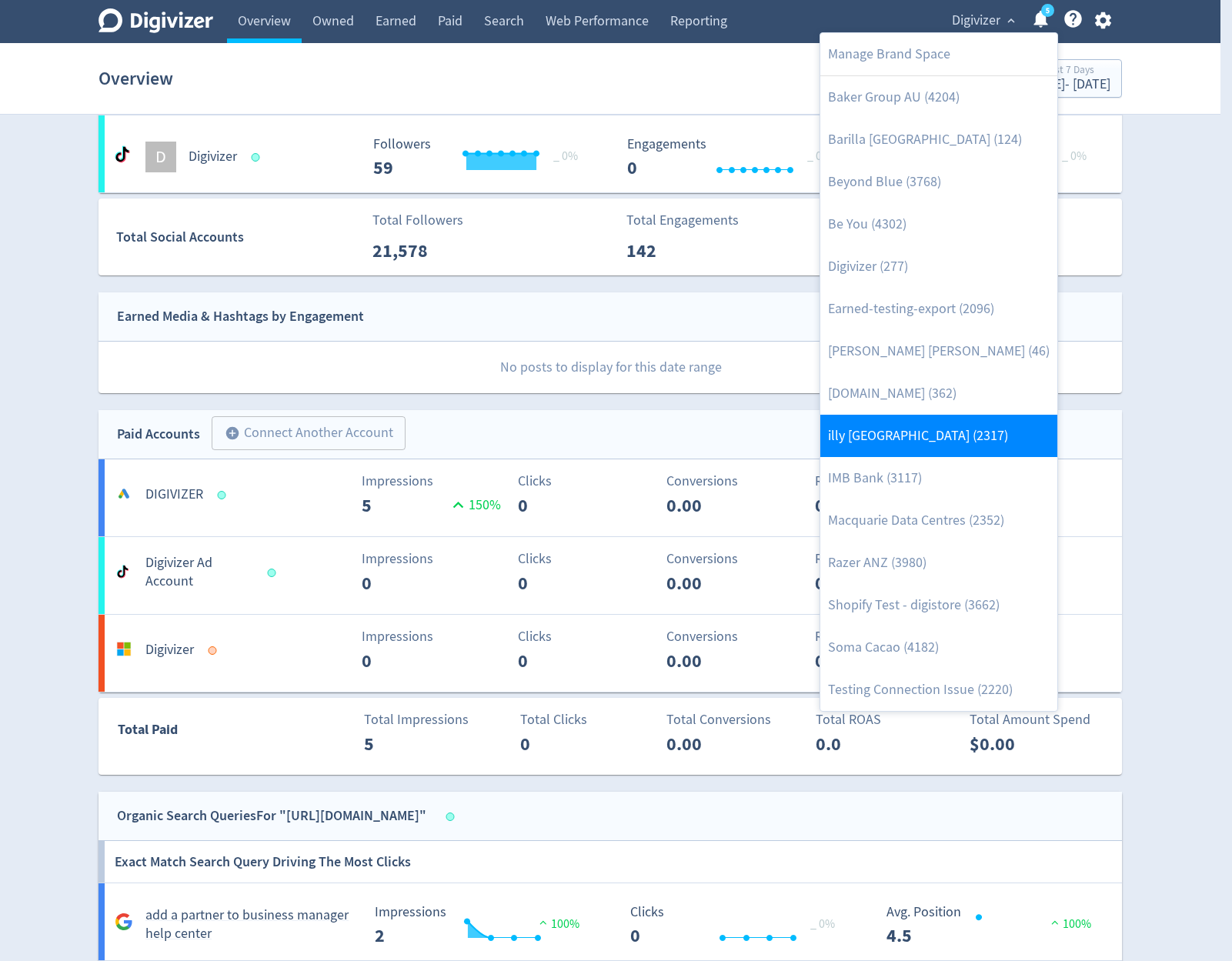
click at [958, 428] on link "illy [GEOGRAPHIC_DATA] (2317)" at bounding box center [939, 436] width 237 height 43
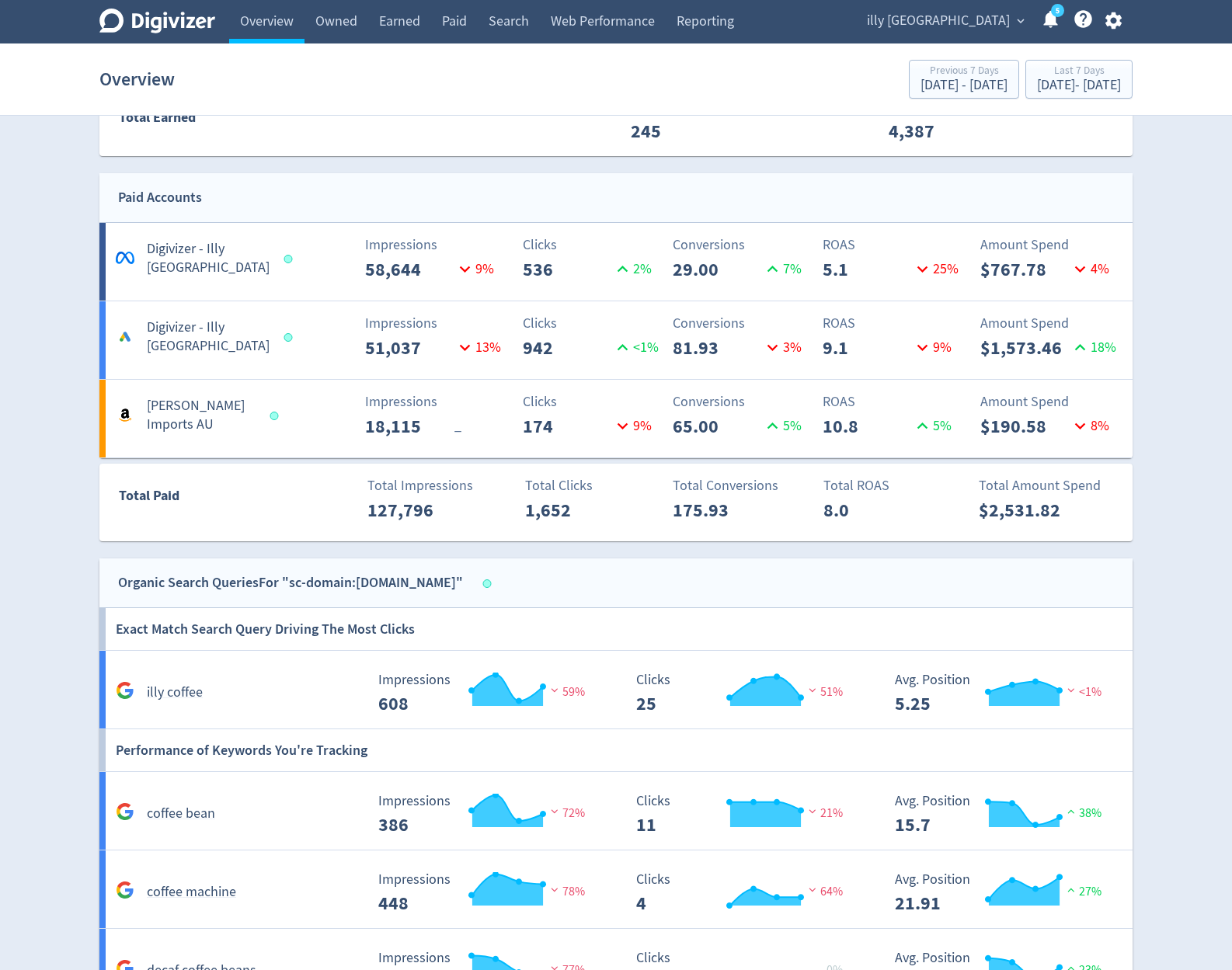
scroll to position [746, 0]
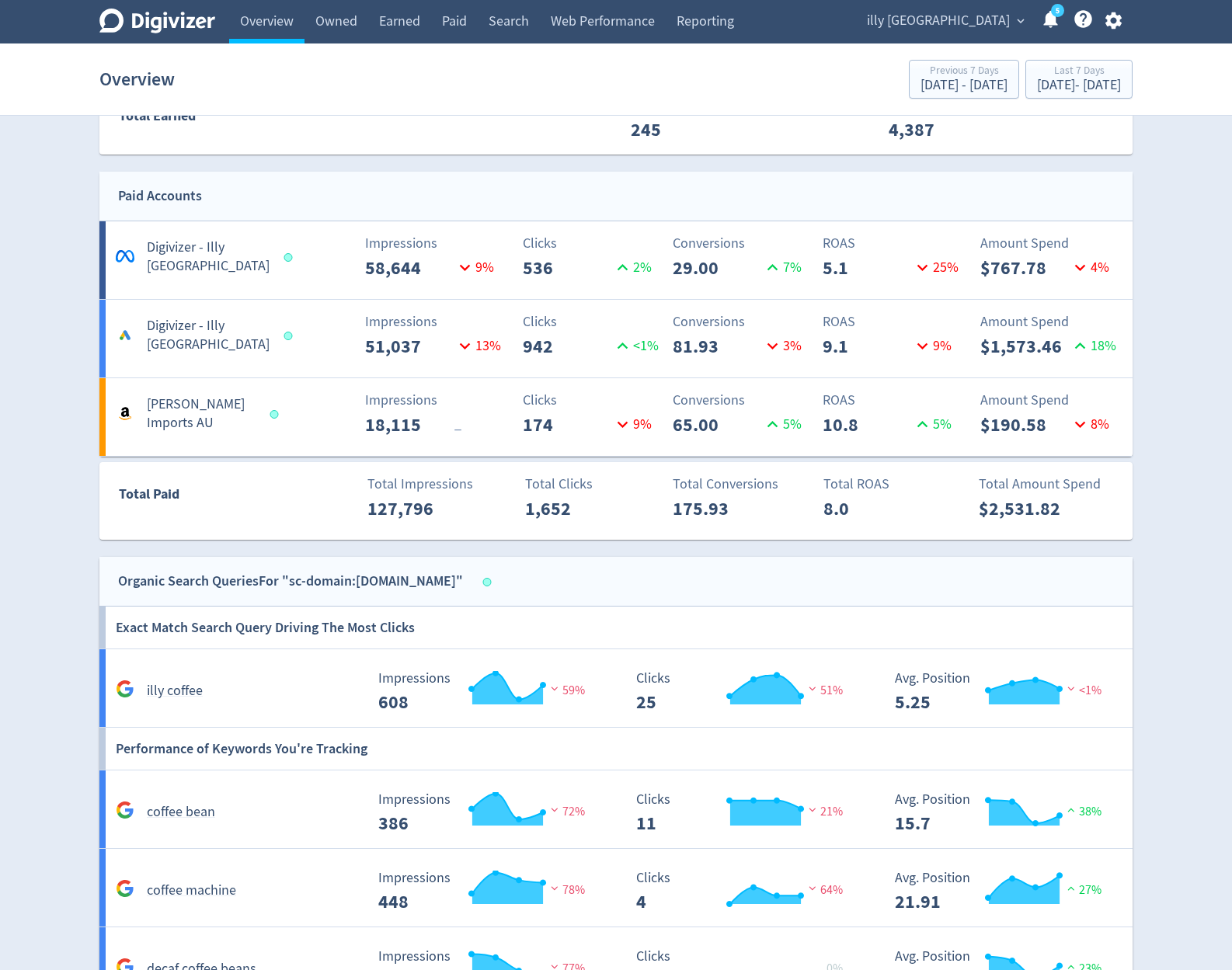
click at [949, 24] on span "illy [GEOGRAPHIC_DATA]" at bounding box center [937, 21] width 143 height 25
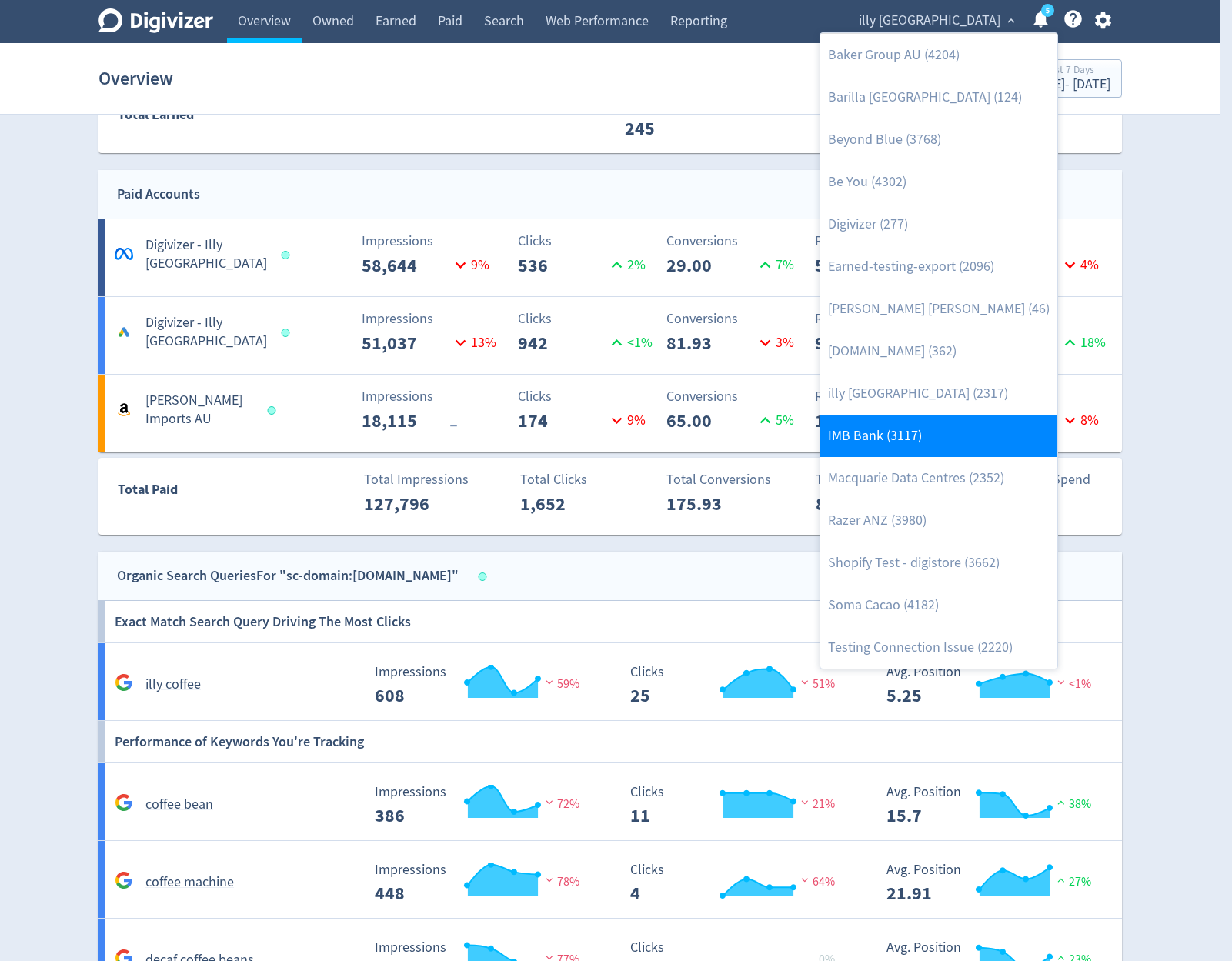
click at [922, 428] on link "IMB Bank (3117)" at bounding box center [939, 436] width 237 height 43
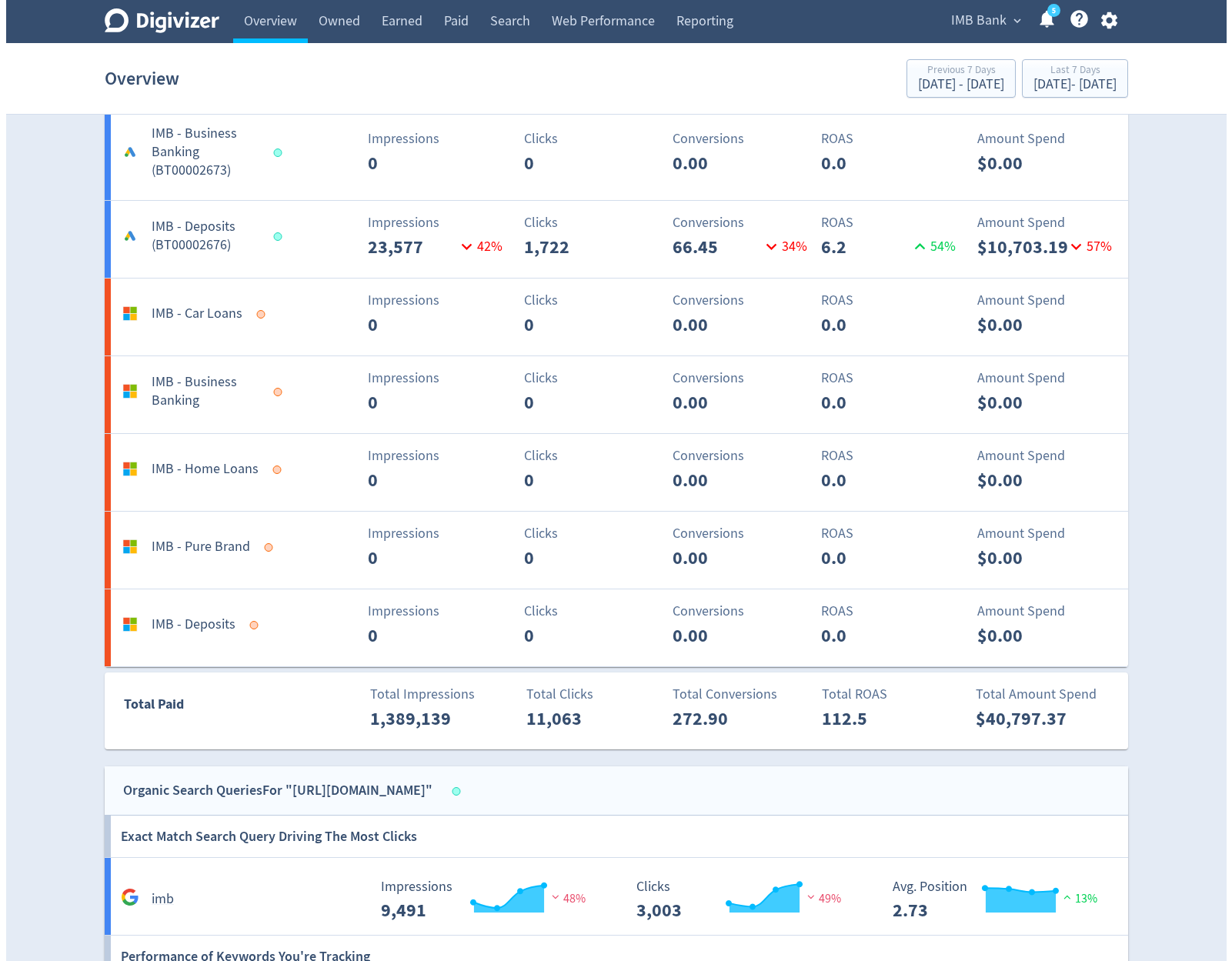
scroll to position [1569, 0]
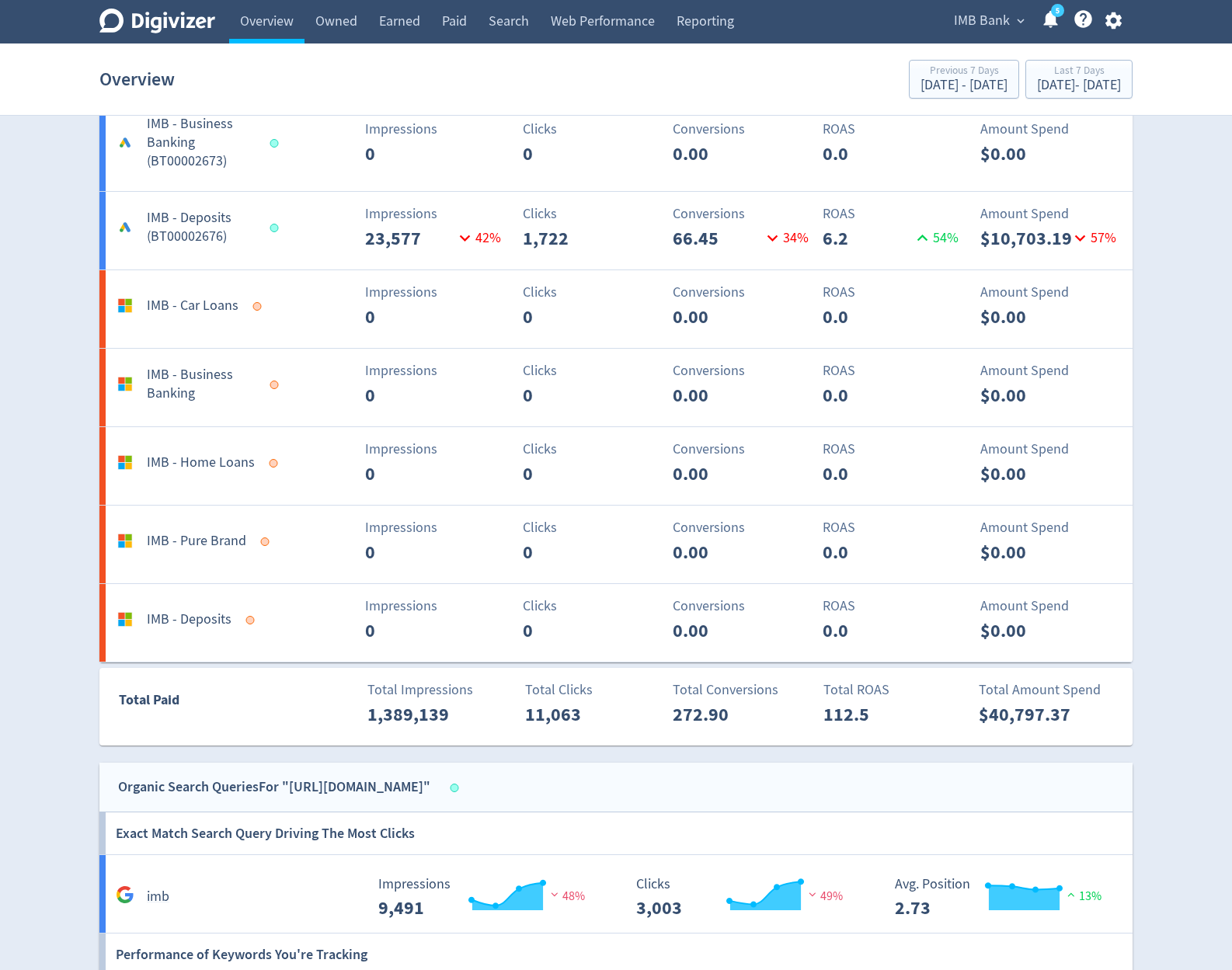
drag, startPoint x: 993, startPoint y: 19, endPoint x: 974, endPoint y: 65, distance: 49.8
click at [992, 19] on span "IMB Bank" at bounding box center [981, 21] width 56 height 25
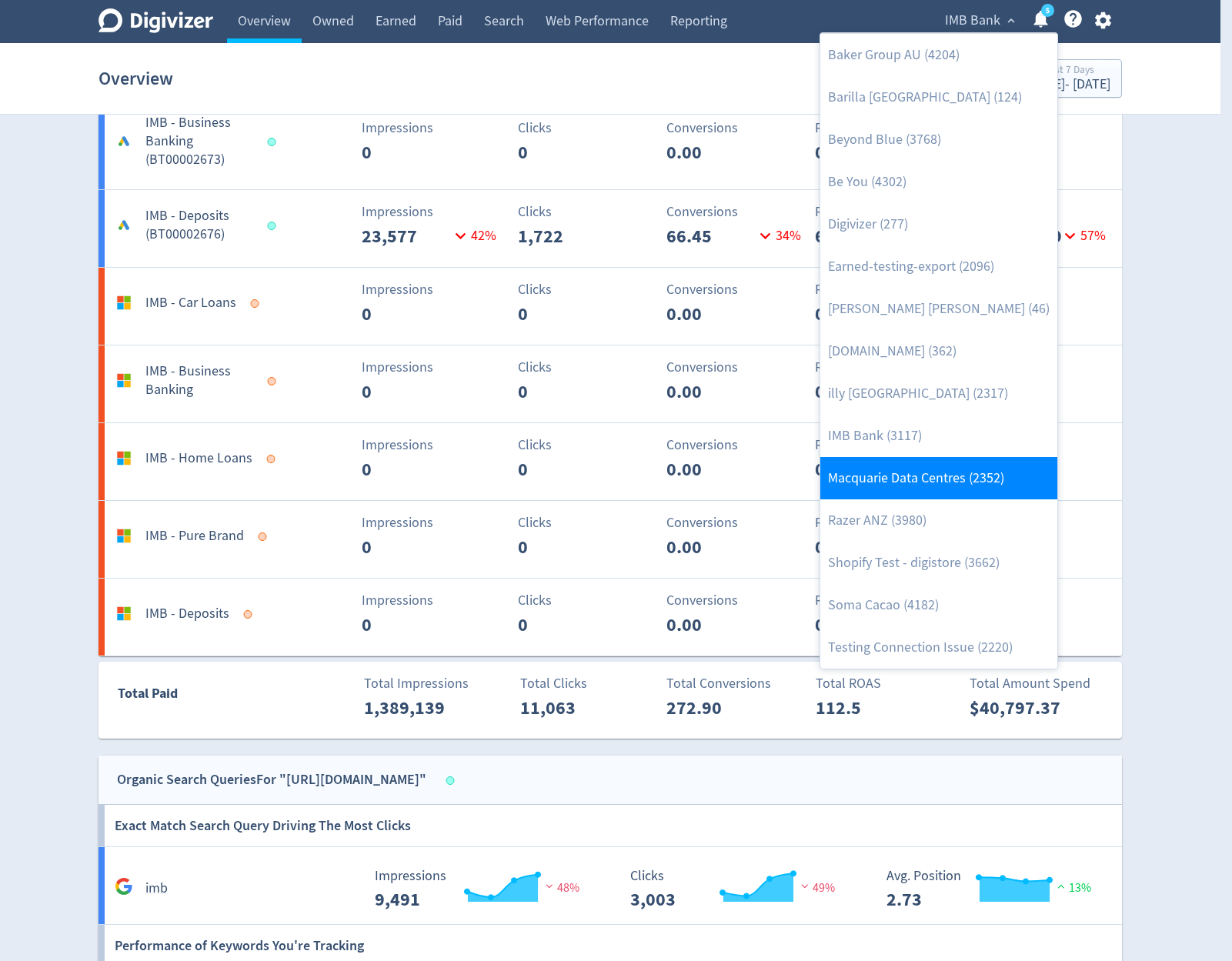
click at [940, 477] on link "Macquarie Data Centres (2352)" at bounding box center [939, 478] width 237 height 43
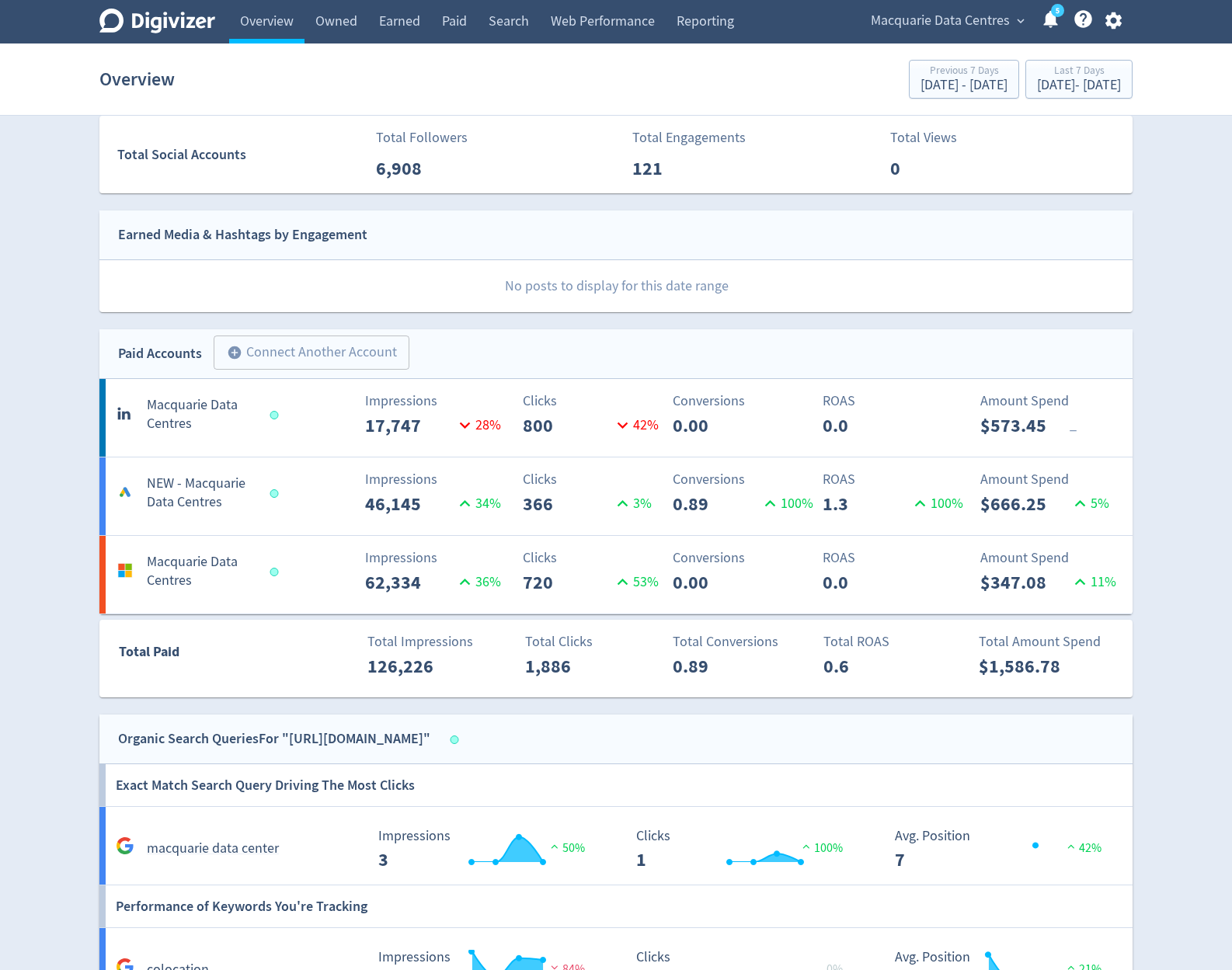
scroll to position [372, 0]
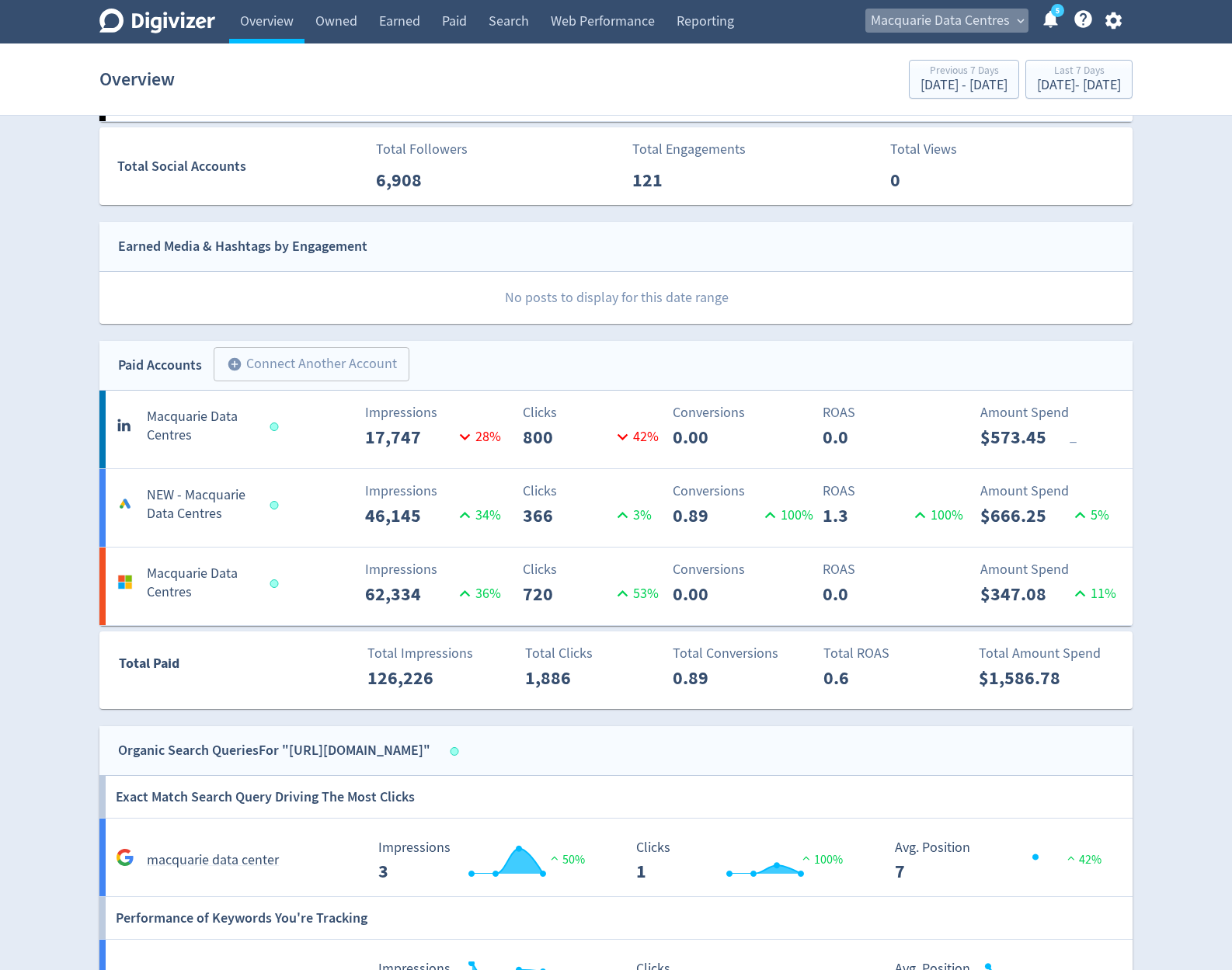
click at [963, 21] on span "Macquarie Data Centres" at bounding box center [940, 21] width 139 height 25
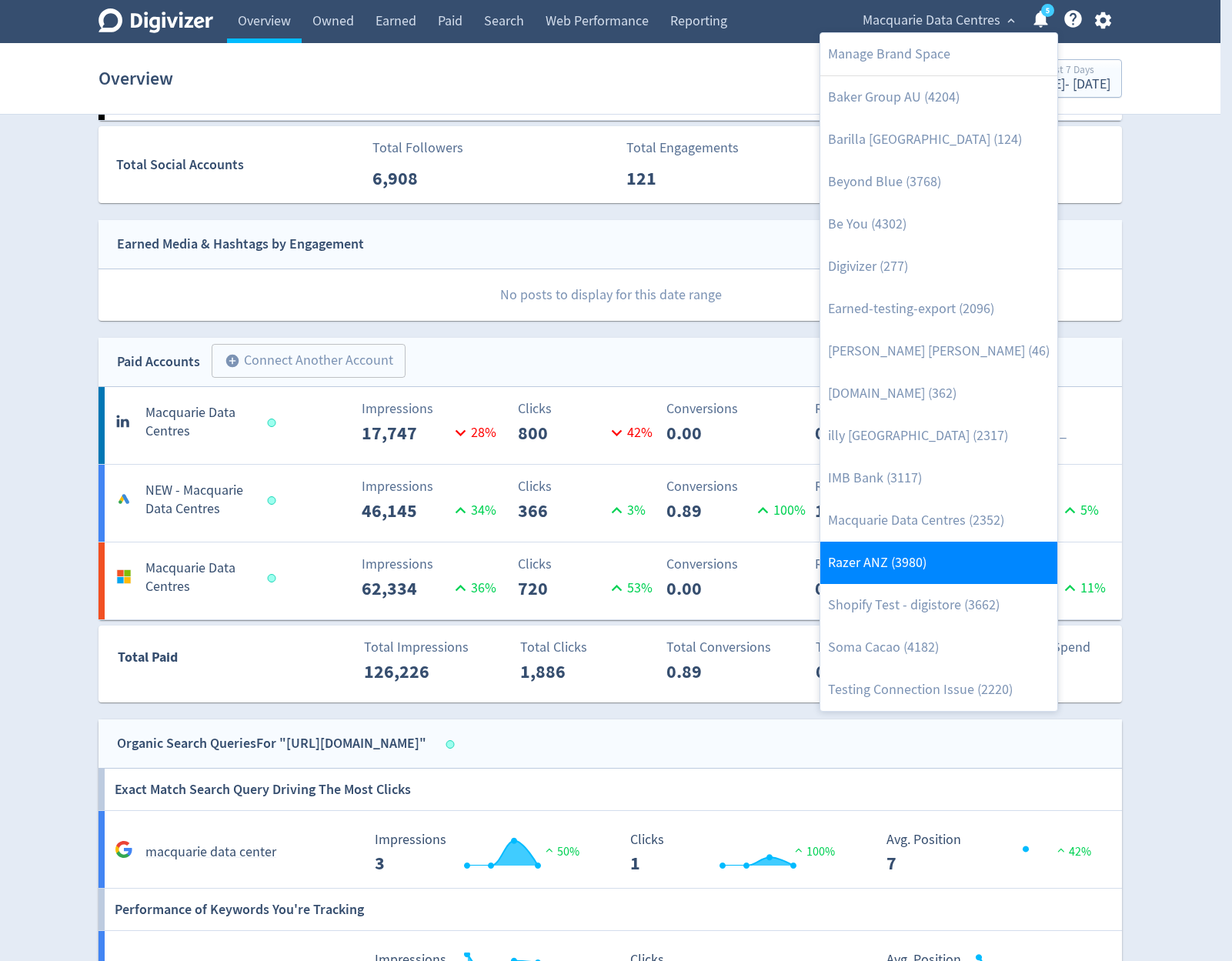
click at [952, 568] on link "Razer ANZ (3980)" at bounding box center [939, 563] width 237 height 43
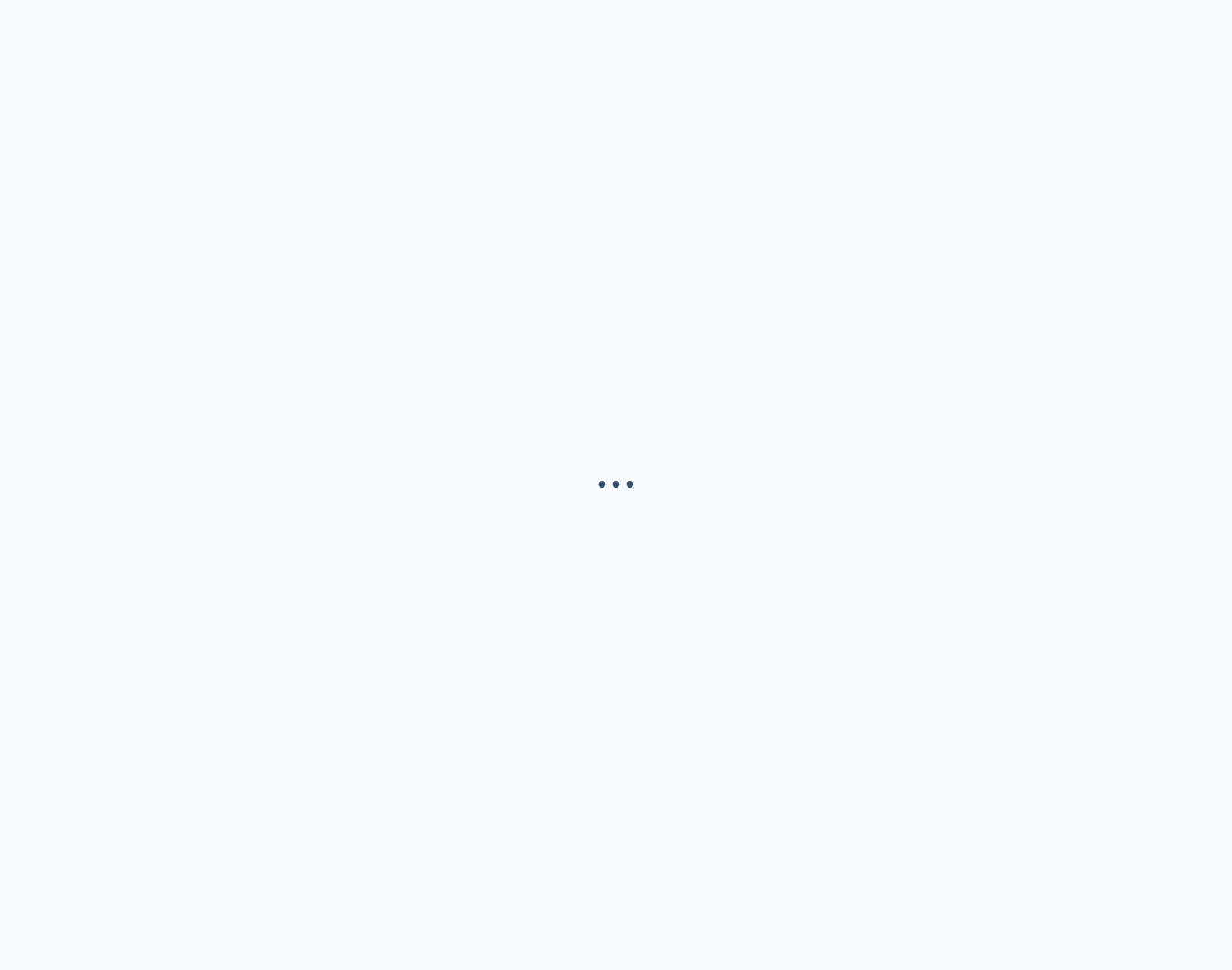
scroll to position [0, 0]
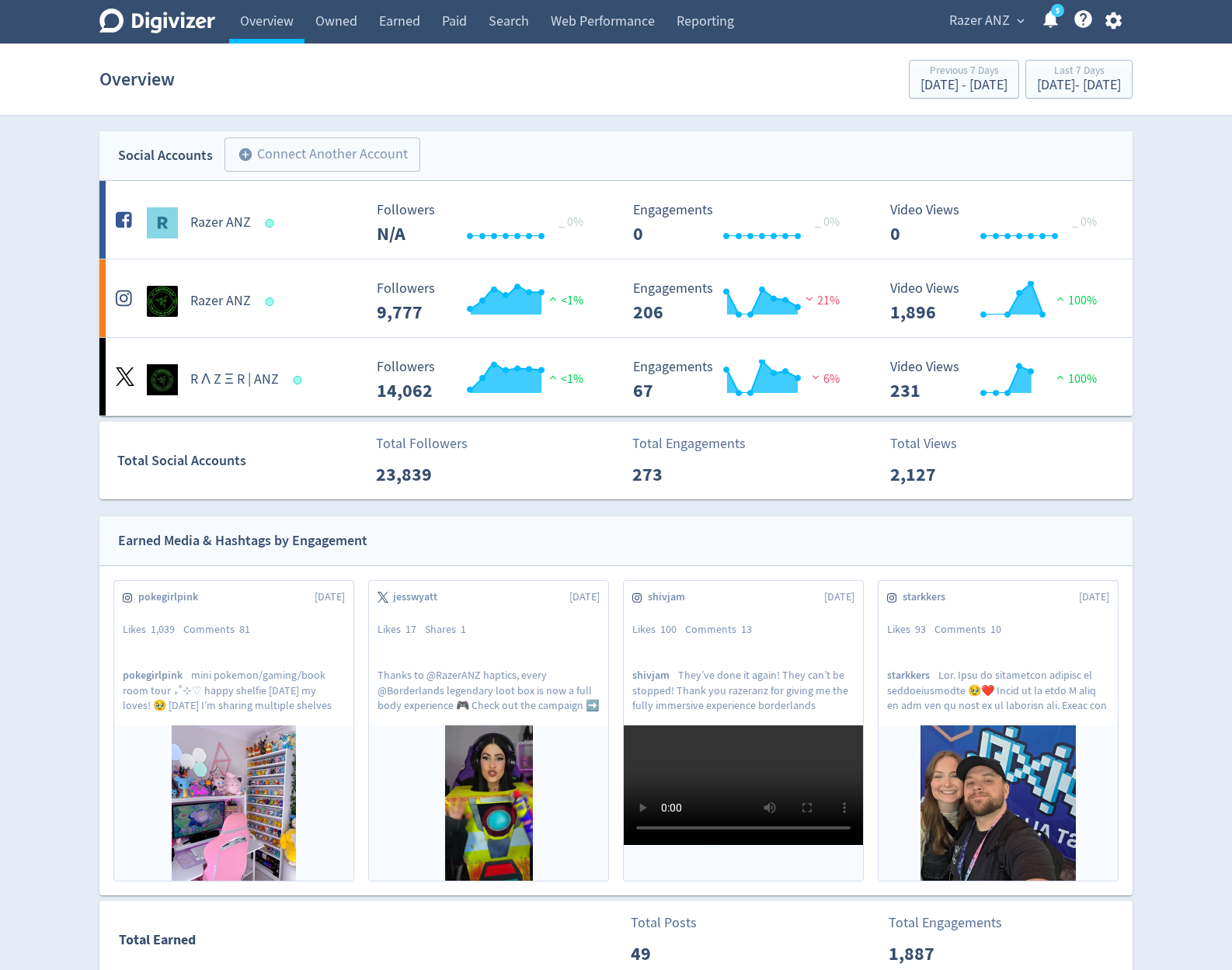
drag, startPoint x: 991, startPoint y: 35, endPoint x: 997, endPoint y: 27, distance: 10.0
click at [991, 34] on div "Razer ANZ expand_more 5 Help Center - Searchable support on using Digivizer" at bounding box center [1032, 22] width 200 height 43
click at [997, 27] on span "Razer ANZ" at bounding box center [978, 21] width 61 height 25
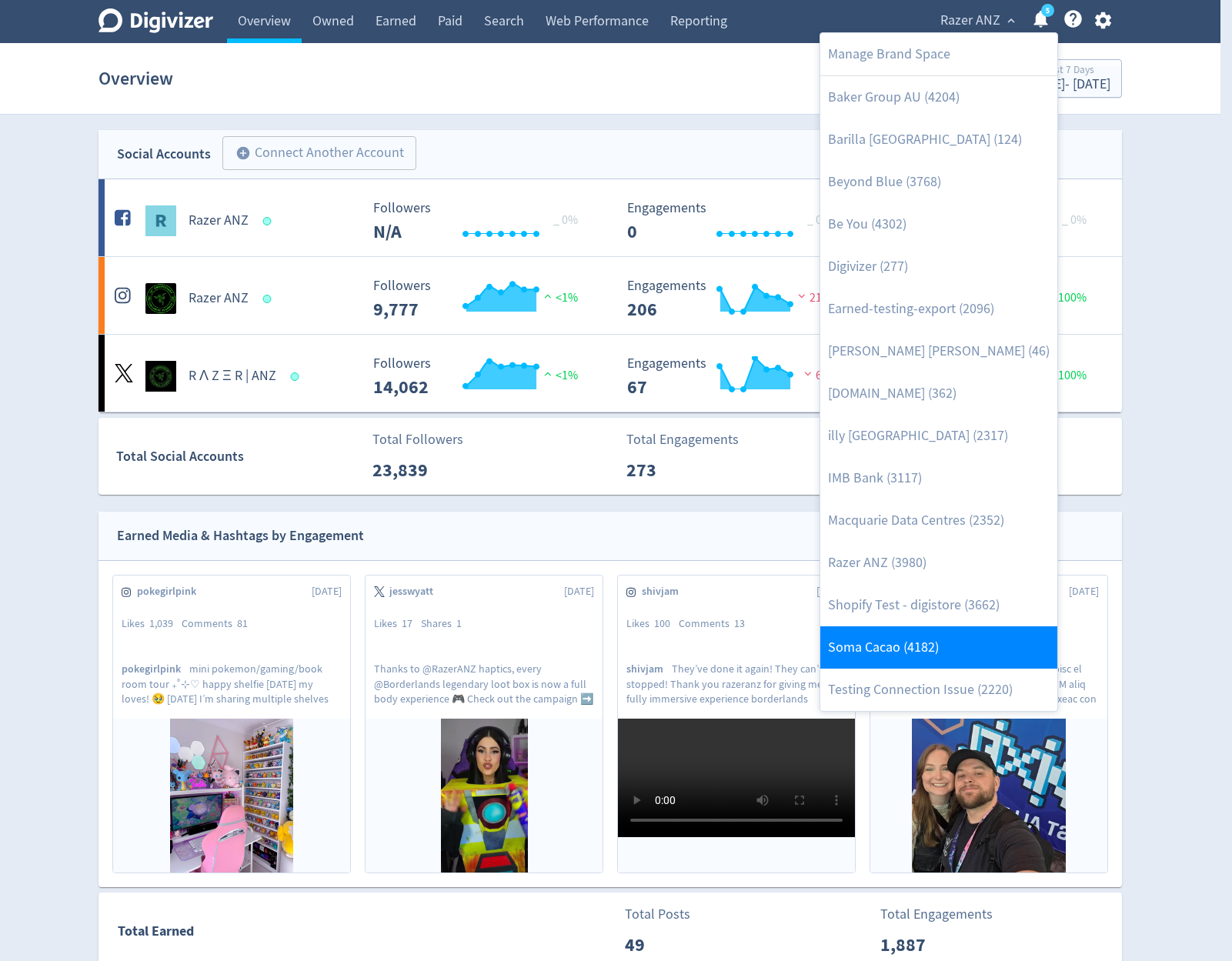
click at [964, 635] on link "Soma Cacao (4182)" at bounding box center [939, 648] width 237 height 43
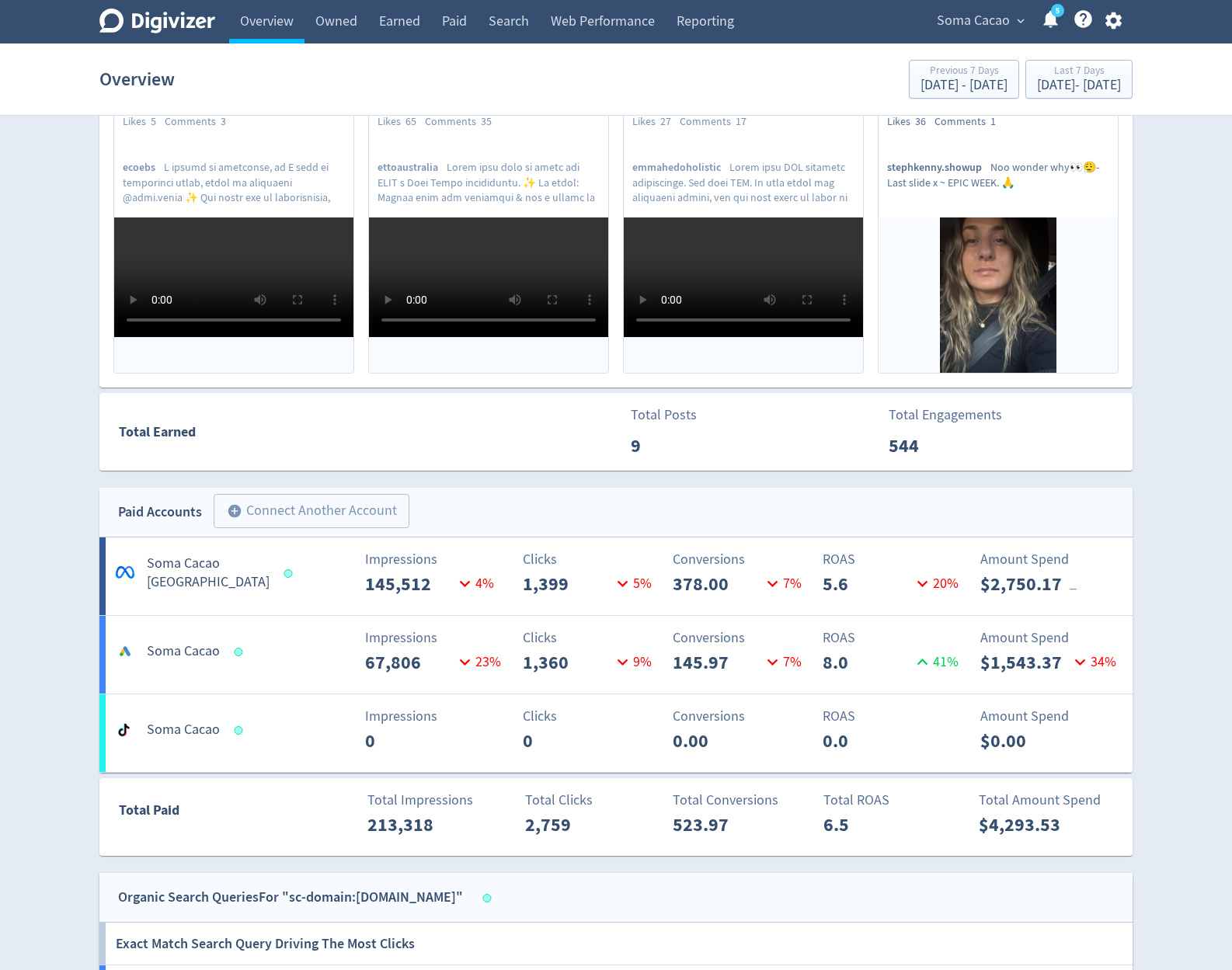
scroll to position [559, 0]
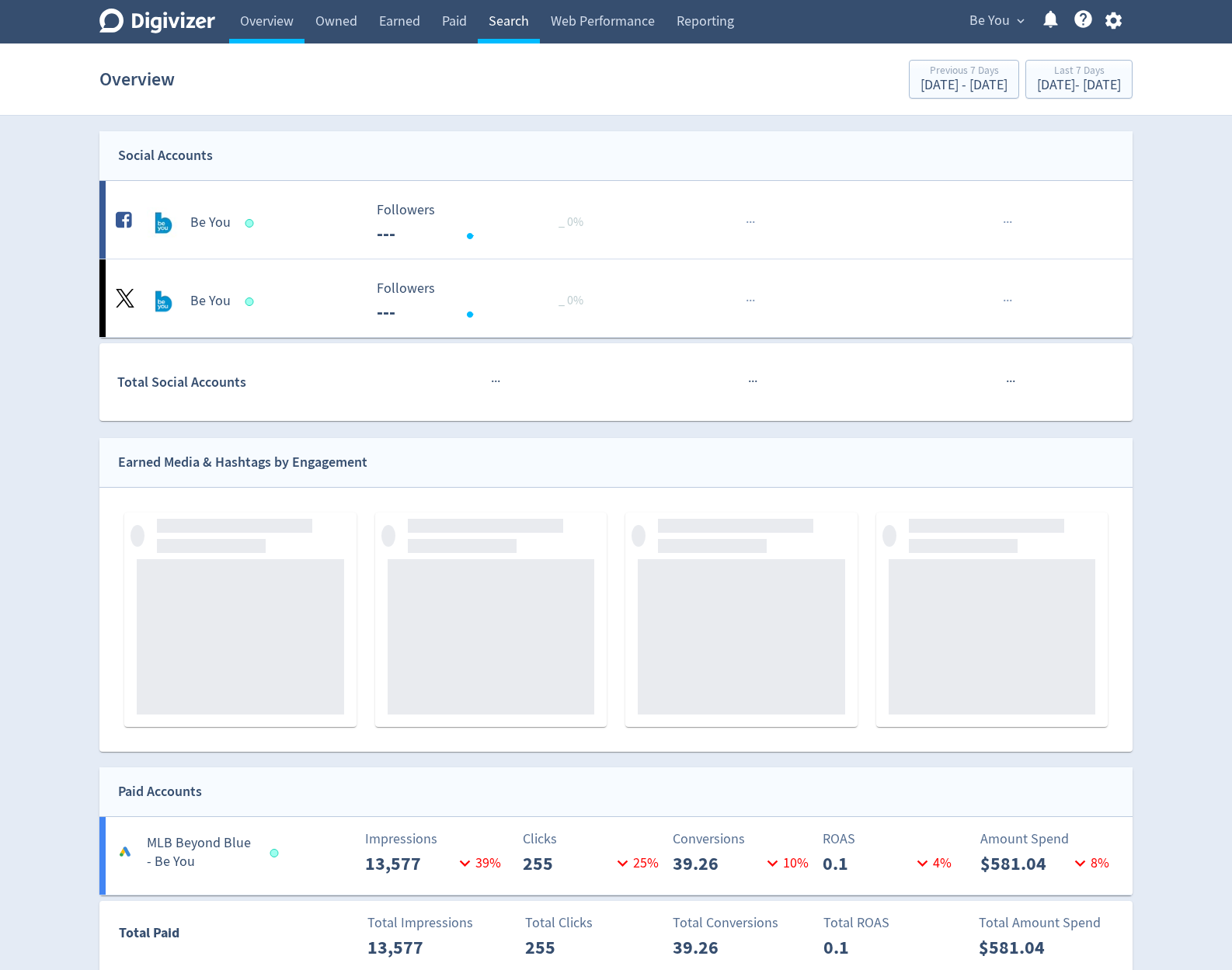
click at [497, 29] on link "Search" at bounding box center [509, 22] width 62 height 43
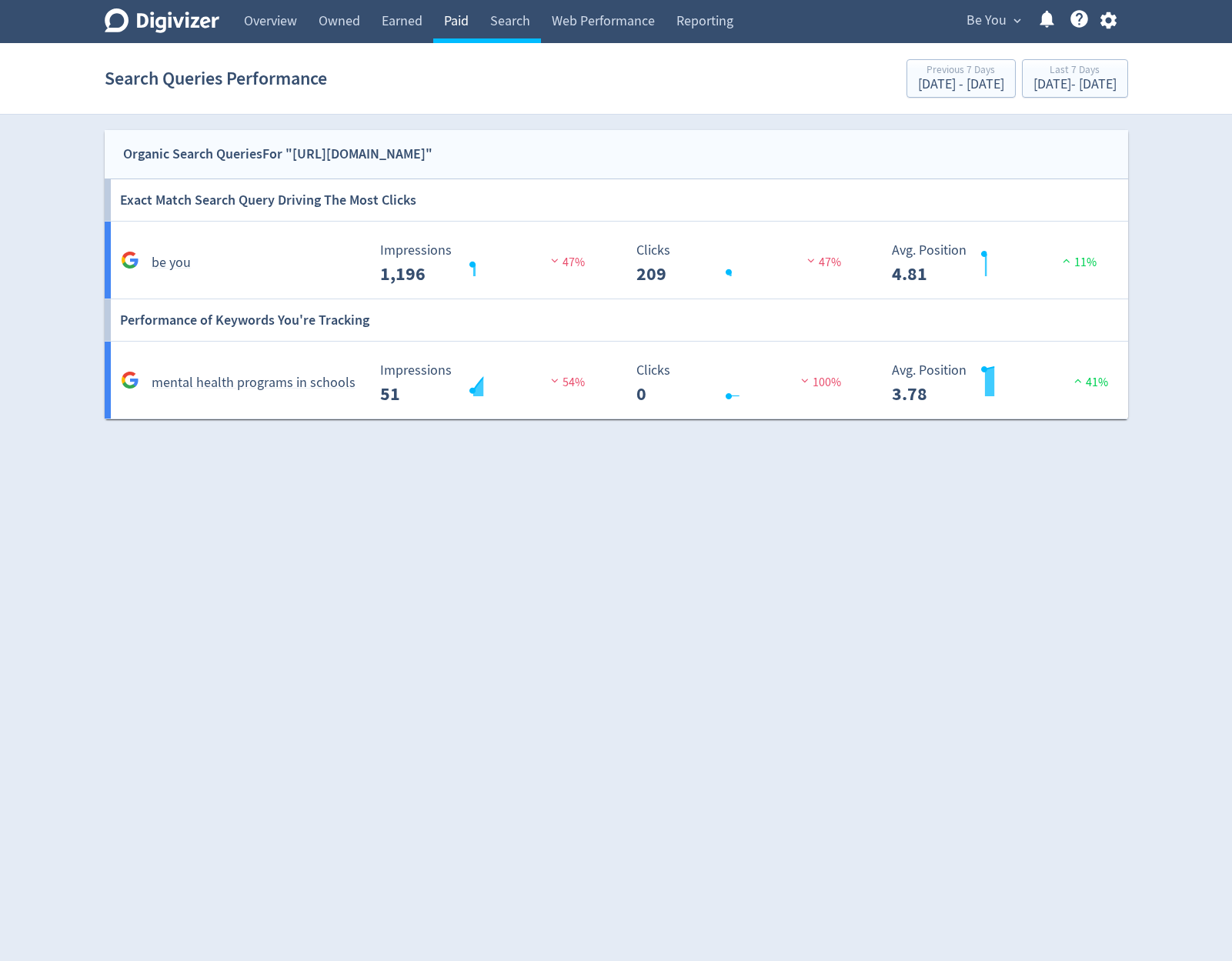
click at [471, 36] on link "Paid" at bounding box center [456, 21] width 46 height 43
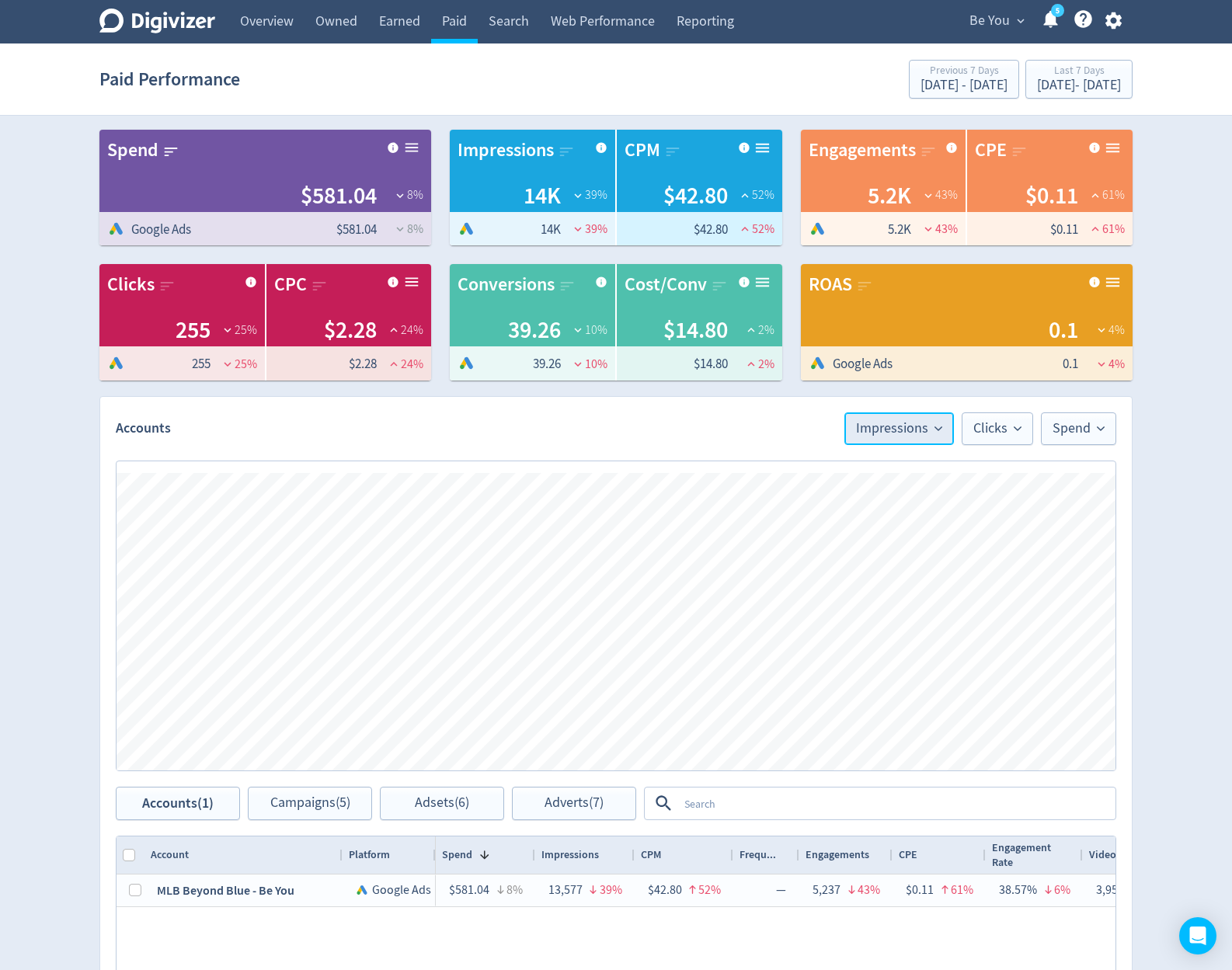
click at [903, 433] on span "Impressions" at bounding box center [899, 428] width 86 height 14
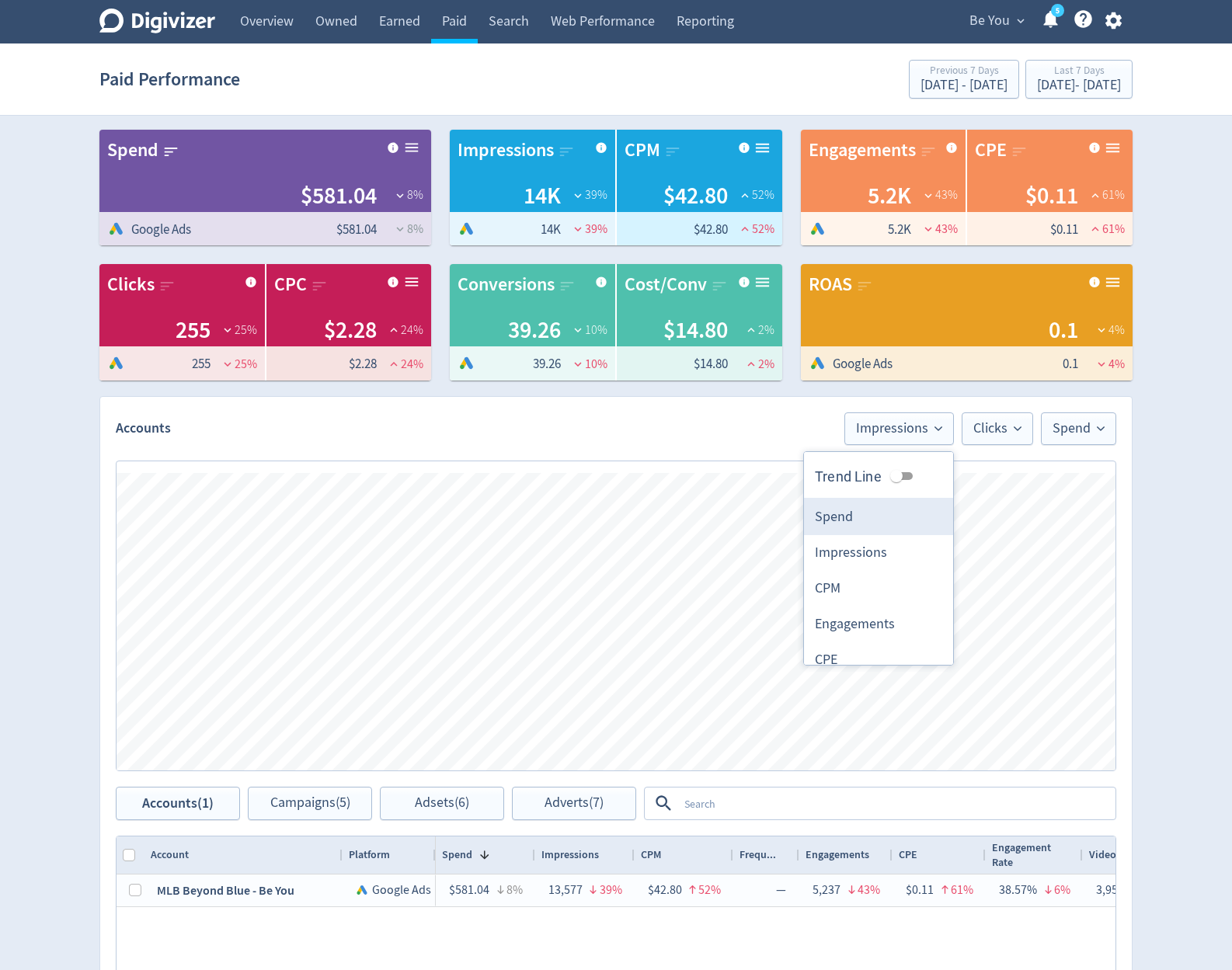
click at [830, 508] on li "Spend" at bounding box center [877, 517] width 149 height 36
click at [973, 427] on span "Clicks" at bounding box center [996, 428] width 48 height 14
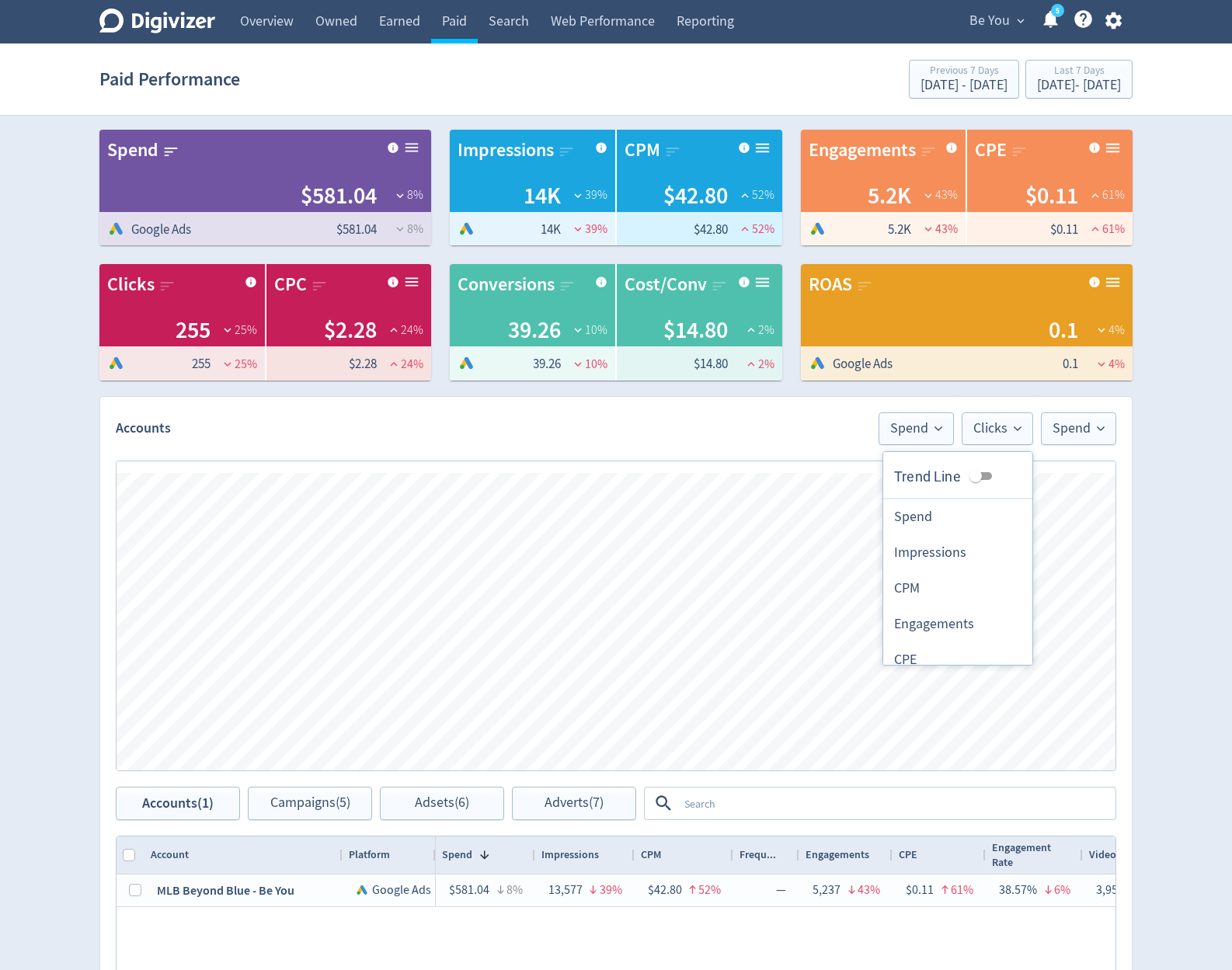
drag, startPoint x: 949, startPoint y: 514, endPoint x: 1005, endPoint y: 490, distance: 60.9
click at [949, 514] on li "Spend" at bounding box center [957, 517] width 149 height 36
click at [1087, 441] on button "Spend" at bounding box center [1078, 428] width 76 height 33
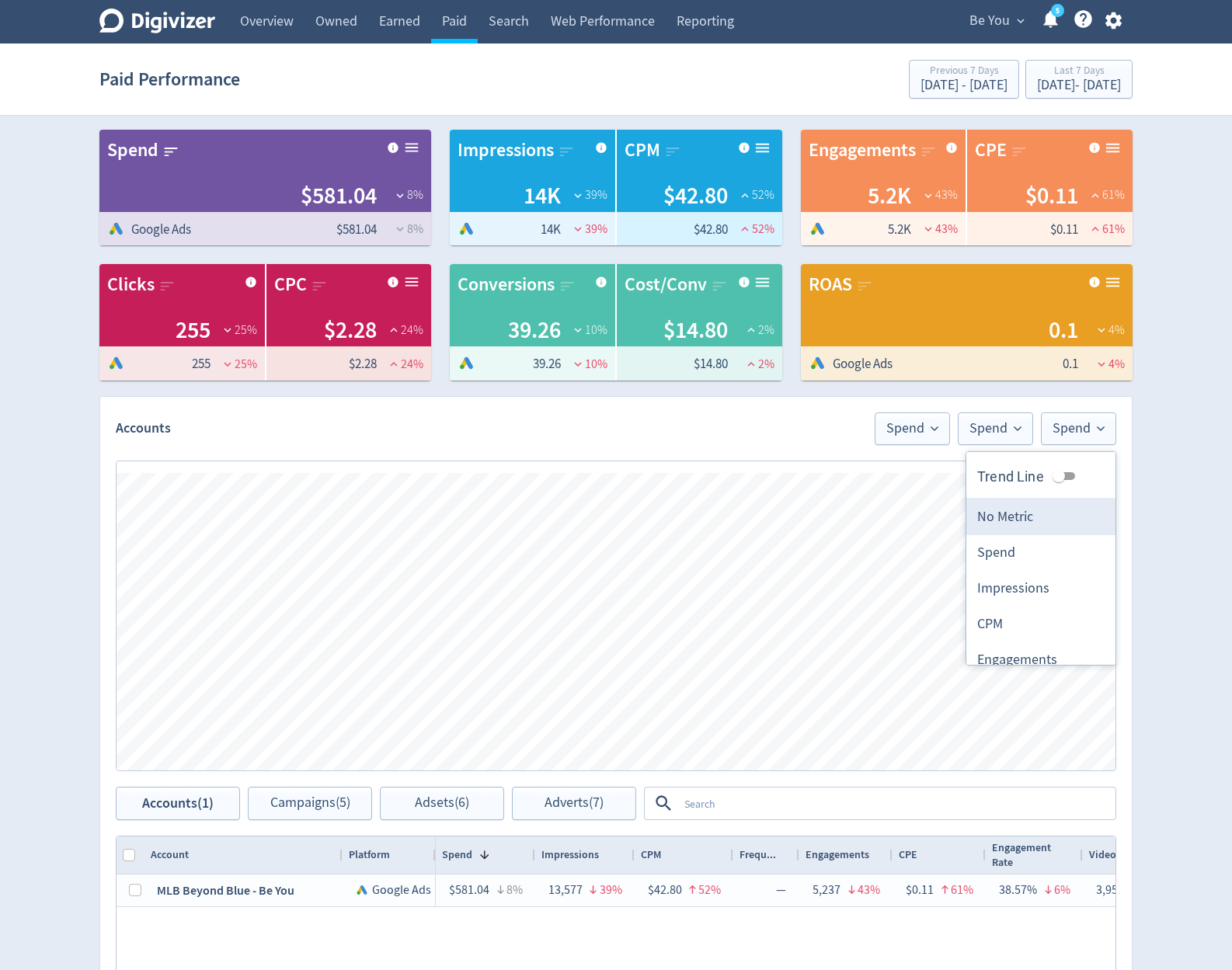
click at [1039, 514] on li "No Metric" at bounding box center [1040, 517] width 149 height 36
click at [1040, 441] on button "Spend" at bounding box center [1039, 428] width 76 height 33
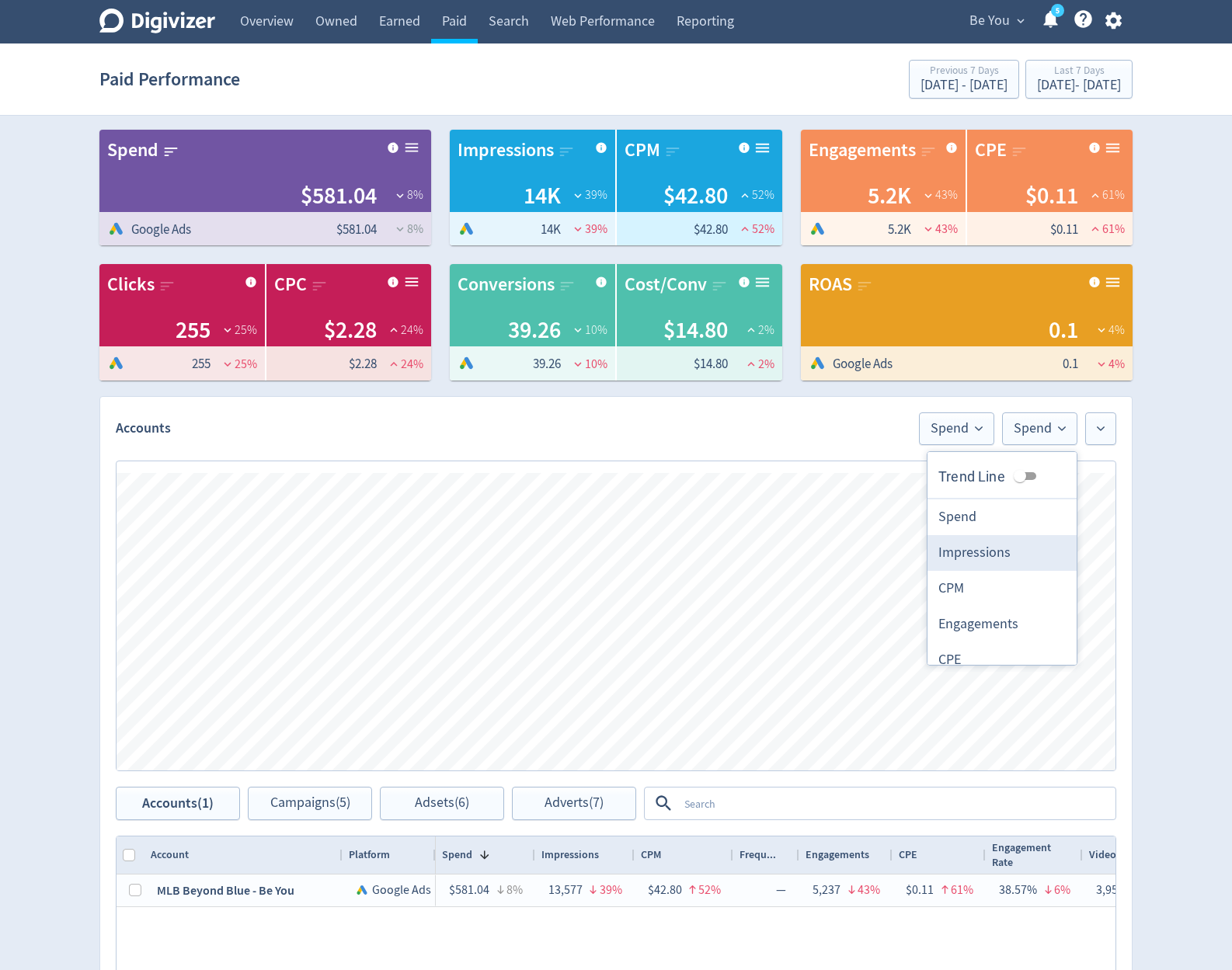
click at [1004, 541] on li "Impressions" at bounding box center [1001, 553] width 149 height 36
click at [1112, 436] on button at bounding box center [1100, 428] width 31 height 33
click at [1022, 554] on li "Spend" at bounding box center [1040, 553] width 149 height 36
click at [898, 437] on button "Spend" at bounding box center [877, 428] width 76 height 33
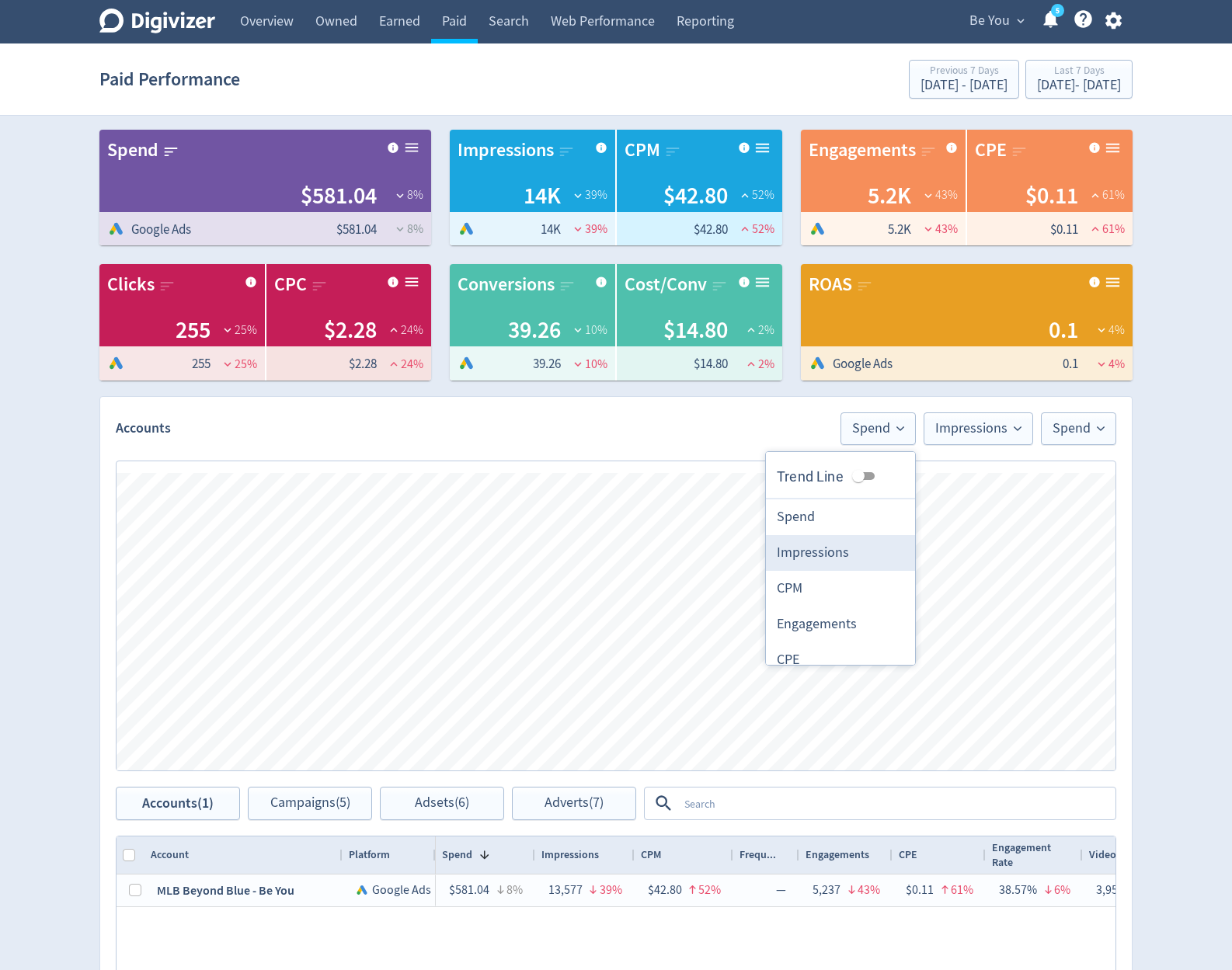
click at [879, 537] on li "Impressions" at bounding box center [840, 553] width 149 height 36
click at [1218, 442] on div "Digivizer Logo Mark Digivizer Logo Overview Owned Earned Paid Search Web Perfor…" at bounding box center [616, 668] width 1232 height 1336
